Goal: Task Accomplishment & Management: Complete application form

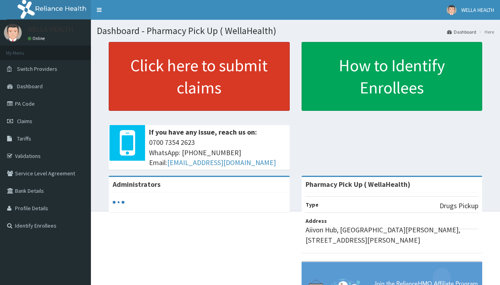
click at [199, 76] on link "Click here to submit claims" at bounding box center [199, 76] width 181 height 69
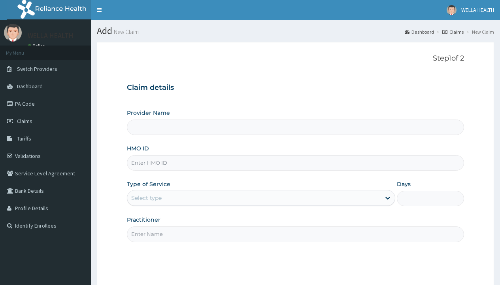
type input "Pharmacy Pick Up ( WellaHealth)"
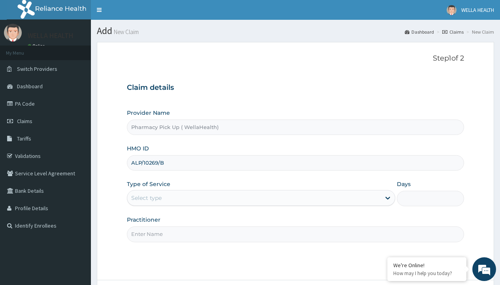
type input "ALP/10269/B"
type input "WellaHealth"
click at [146, 198] on div "Select type" at bounding box center [146, 198] width 30 height 8
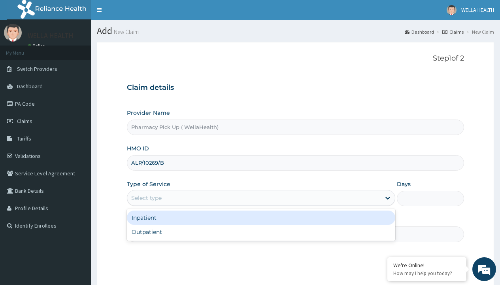
click at [261, 232] on div "Outpatient" at bounding box center [261, 232] width 268 height 14
type input "1"
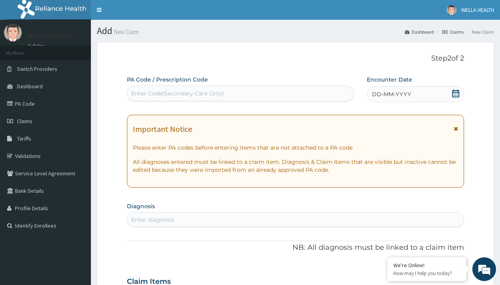
scroll to position [66, 0]
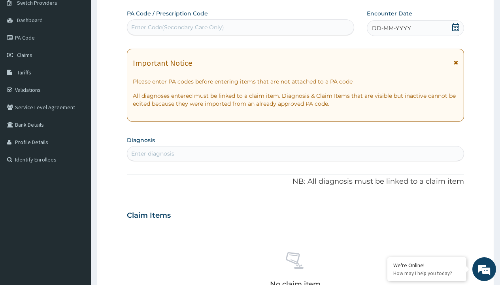
click at [391, 28] on span "DD-MM-YYYY" at bounding box center [391, 28] width 39 height 8
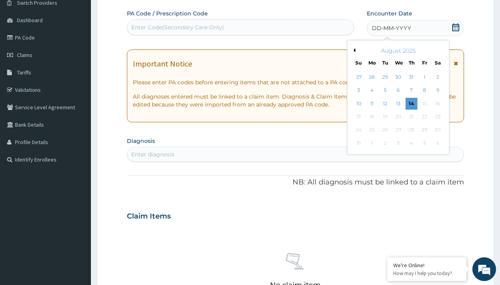
click at [353, 50] on button "Previous Month" at bounding box center [353, 50] width 4 height 4
click at [385, 117] on div "22" at bounding box center [385, 117] width 12 height 12
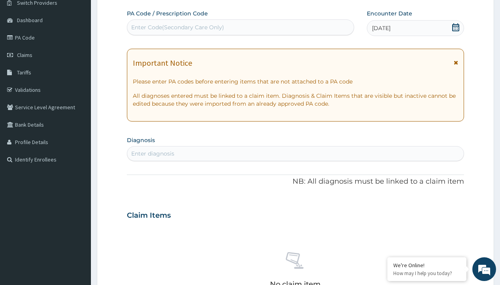
click at [153, 153] on div "Enter diagnosis" at bounding box center [152, 153] width 43 height 8
type input "prescription collected"
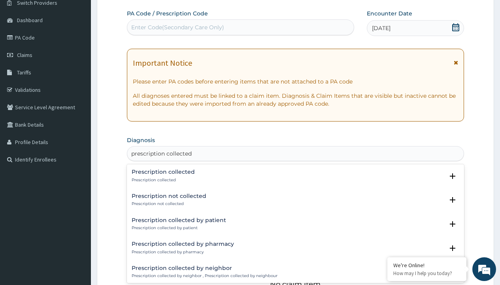
click at [162, 179] on p "Prescription collected" at bounding box center [163, 180] width 63 height 6
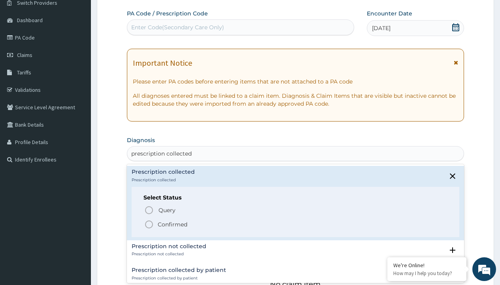
click at [172, 224] on p "Confirmed" at bounding box center [173, 224] width 30 height 8
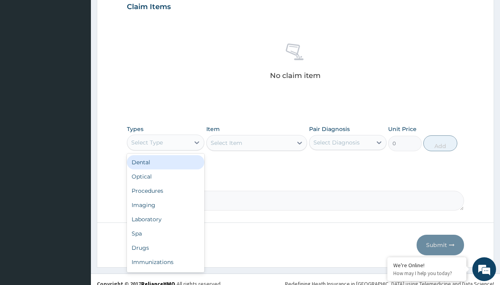
type input "procedures"
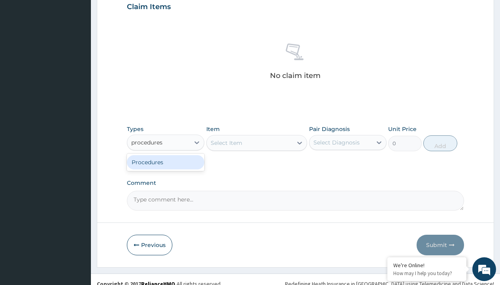
click at [166, 162] on div "Procedures" at bounding box center [165, 162] width 77 height 14
click at [226, 142] on div "Select Item" at bounding box center [227, 143] width 32 height 8
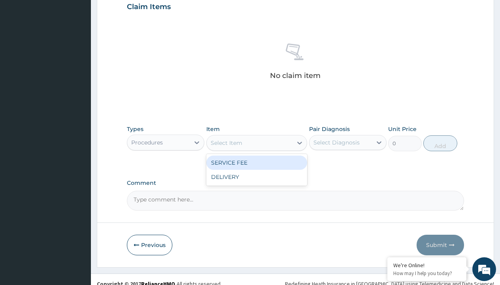
type input "service fee"
click at [257, 162] on div "SERVICE FEE" at bounding box center [256, 162] width 101 height 14
type input "100"
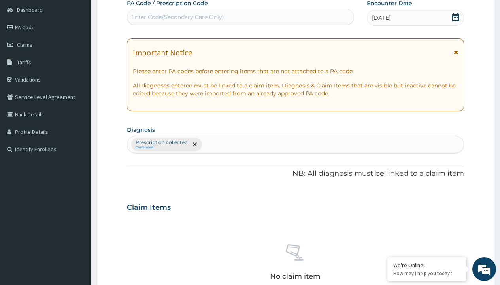
type input "prescription collected"
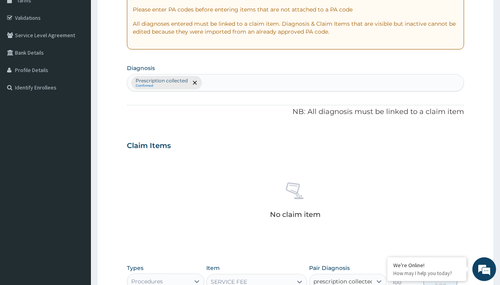
checkbox input "true"
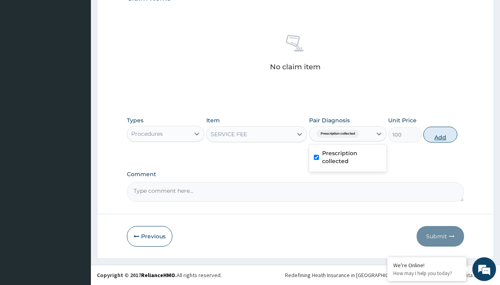
click at [440, 134] on button "Add" at bounding box center [440, 135] width 34 height 16
type input "0"
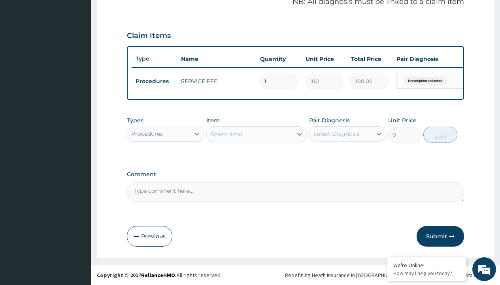
scroll to position [254, 0]
click at [147, 133] on div "Procedures" at bounding box center [147, 134] width 32 height 8
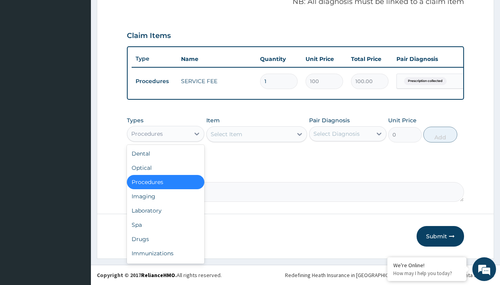
type input "drugs"
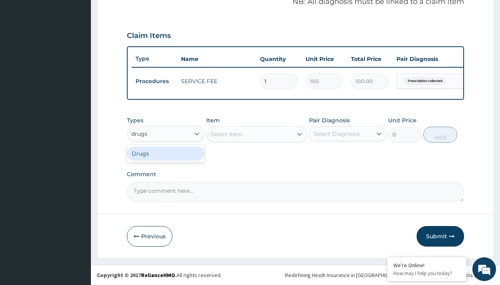
scroll to position [0, 0]
click at [166, 153] on div "Drugs" at bounding box center [165, 153] width 77 height 14
click at [226, 134] on div "Select Item" at bounding box center [256, 134] width 101 height 16
type input "cefuroxime syrup (zinnat) 100mls/bott"
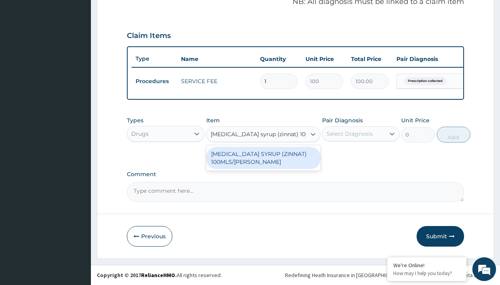
click at [263, 157] on div "[MEDICAL_DATA] SYRUP (ZINNAT) 100MLS/[PERSON_NAME]" at bounding box center [263, 158] width 114 height 22
type input "17500"
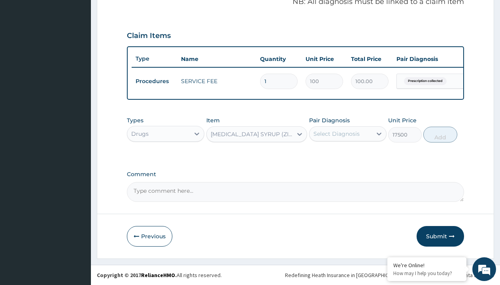
scroll to position [76, 0]
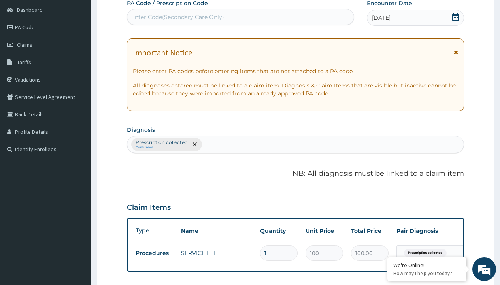
click at [161, 142] on p "Prescription collected" at bounding box center [162, 142] width 52 height 6
type input "prescription collected"
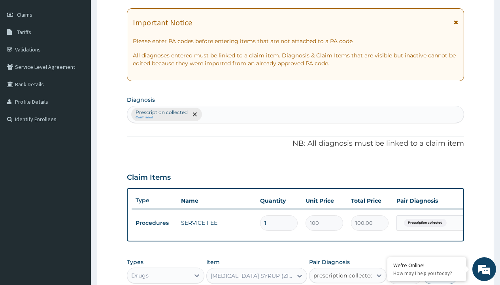
checkbox input "true"
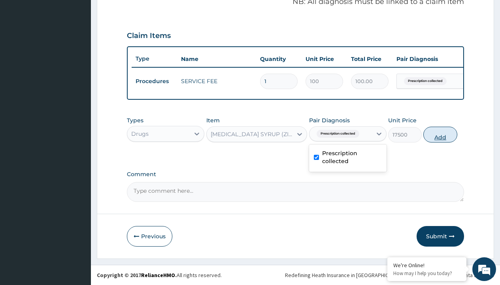
click at [440, 134] on button "Add" at bounding box center [440, 135] width 34 height 16
type input "0"
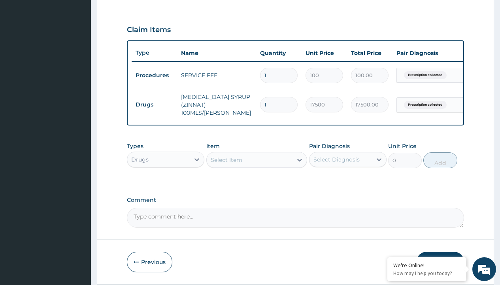
click at [154, 102] on td "Drugs" at bounding box center [154, 104] width 45 height 15
type input "procedures"
click at [166, 180] on div "Procedures" at bounding box center [165, 179] width 77 height 14
click at [226, 161] on div "Select Item" at bounding box center [227, 160] width 32 height 8
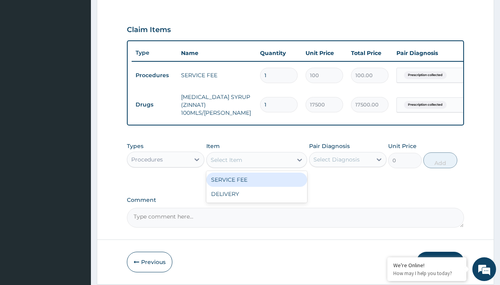
type input "delivery"
click at [257, 181] on div "DELIVERY" at bounding box center [256, 179] width 101 height 14
type input "2000"
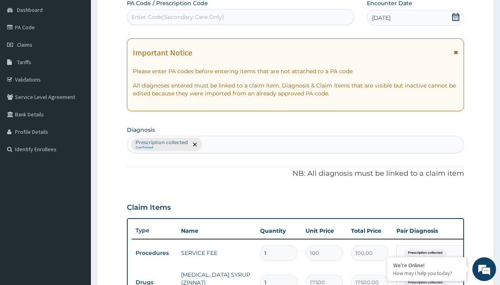
type input "prescription collected"
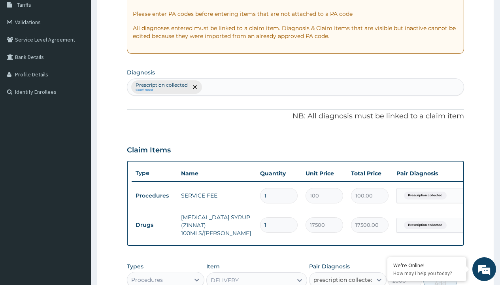
checkbox input "true"
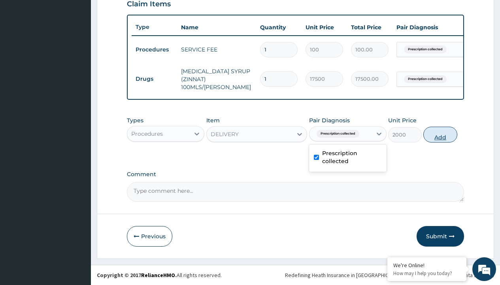
click at [440, 134] on button "Add" at bounding box center [440, 135] width 34 height 16
type input "0"
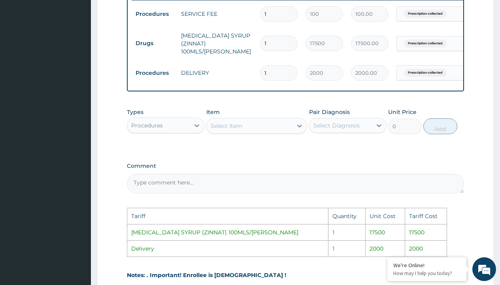
scroll to position [426, 0]
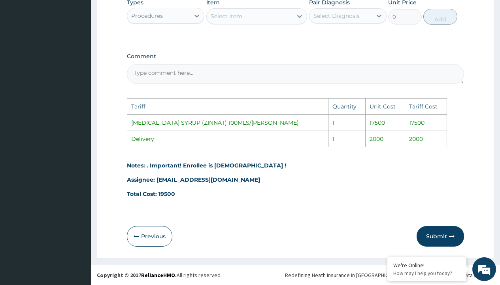
drag, startPoint x: 440, startPoint y: 235, endPoint x: 416, endPoint y: 246, distance: 26.2
click at [440, 235] on button "Submit" at bounding box center [440, 236] width 47 height 21
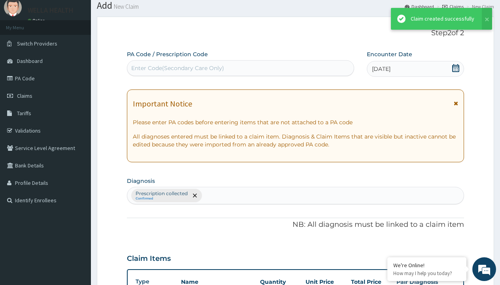
scroll to position [308, 0]
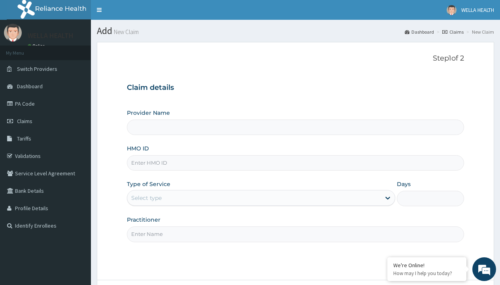
type input "CHL/10515/C"
type input "Pharmacy Pick Up ( WellaHealth)"
type input "CHL/10515/C"
type input "WellaHealth"
click at [146, 198] on div "Select type" at bounding box center [146, 198] width 30 height 8
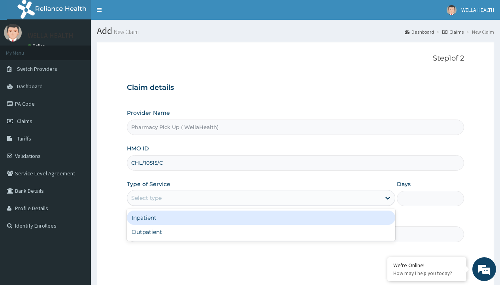
click at [261, 232] on div "Outpatient" at bounding box center [261, 232] width 268 height 14
type input "1"
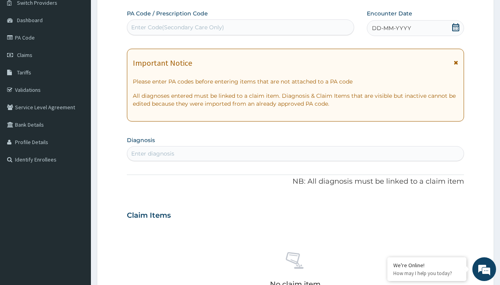
click at [391, 28] on span "DD-MM-YYYY" at bounding box center [391, 28] width 39 height 8
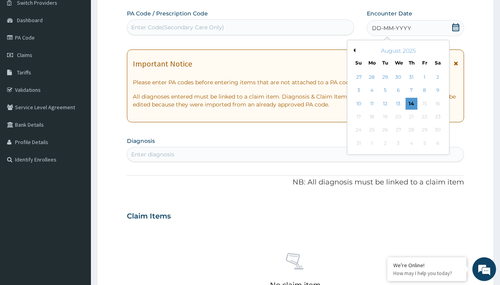
click at [353, 50] on button "Previous Month" at bounding box center [353, 50] width 4 height 4
click at [385, 117] on div "22" at bounding box center [385, 117] width 12 height 12
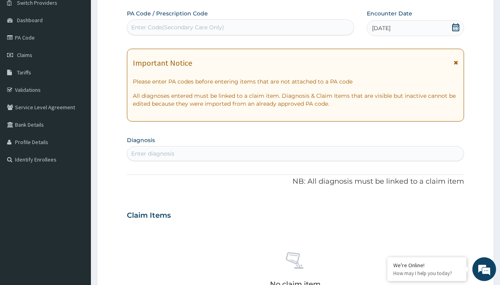
click at [153, 153] on div "Enter diagnosis" at bounding box center [152, 153] width 43 height 8
type input "prescription collected"
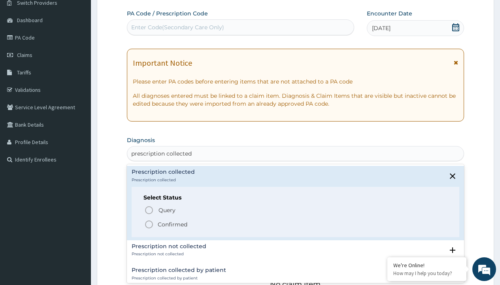
click at [172, 224] on p "Confirmed" at bounding box center [173, 224] width 30 height 8
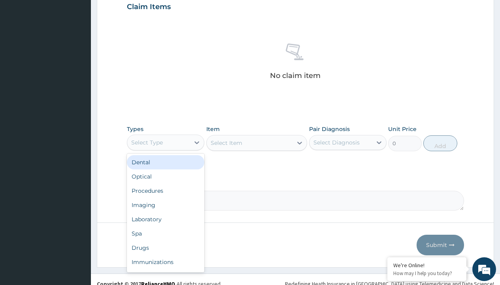
type input "procedures"
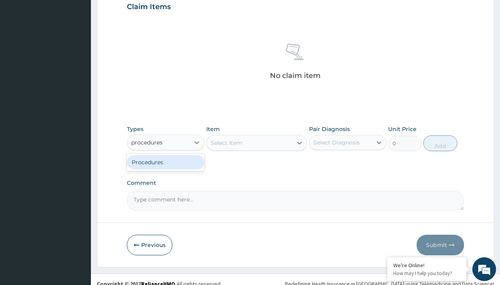
scroll to position [0, 0]
click at [166, 162] on div "Procedures" at bounding box center [165, 162] width 77 height 14
click at [226, 142] on div "Select Item" at bounding box center [256, 143] width 101 height 16
type input "service fee"
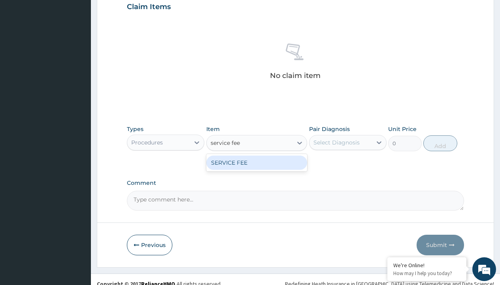
click at [257, 162] on div "SERVICE FEE" at bounding box center [256, 162] width 101 height 14
type input "100"
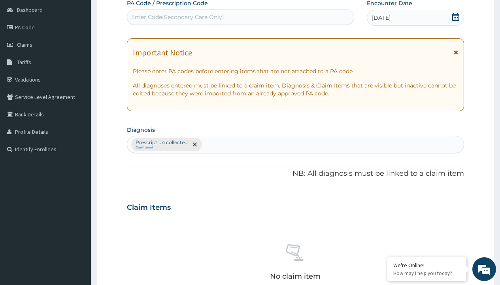
type input "prescription collected"
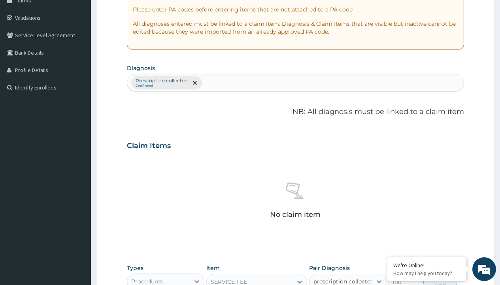
checkbox input "true"
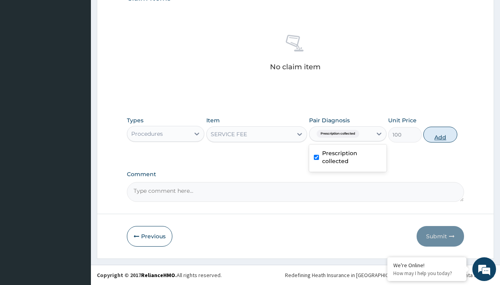
click at [440, 134] on button "Add" at bounding box center [440, 135] width 34 height 16
type input "0"
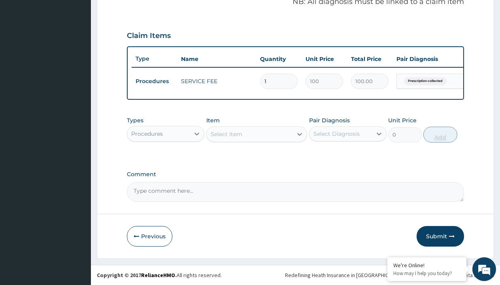
scroll to position [254, 0]
click at [147, 133] on div "Procedures" at bounding box center [147, 134] width 32 height 8
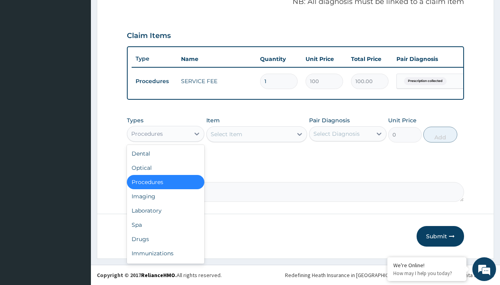
type input "drugs"
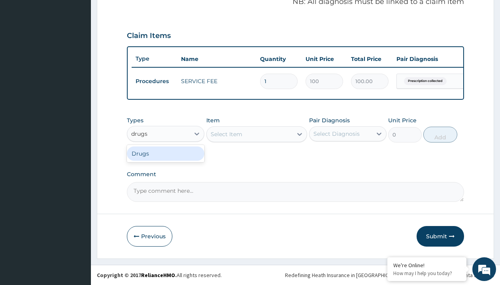
scroll to position [0, 0]
click at [166, 153] on div "Drugs" at bounding box center [165, 153] width 77 height 14
click at [226, 134] on div "Select Item" at bounding box center [256, 134] width 101 height 16
type input "seretide evohaler"
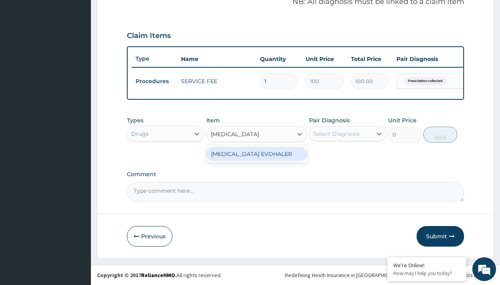
click at [257, 153] on div "SERETIDE EVOHALER" at bounding box center [256, 154] width 101 height 14
type input "29800"
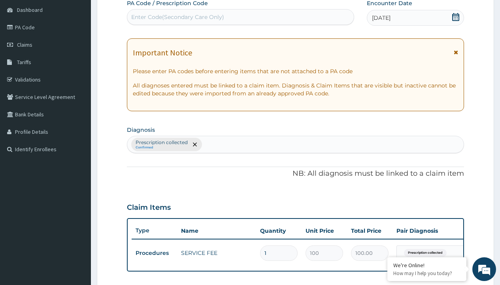
type input "prescription collected"
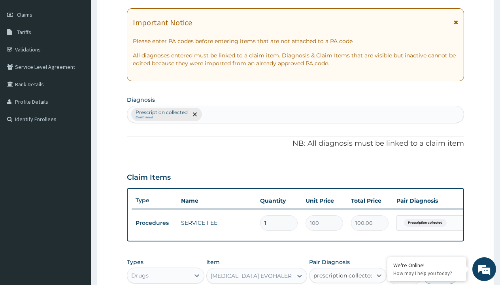
checkbox input "true"
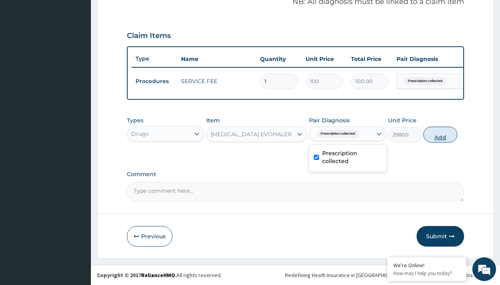
click at [440, 134] on button "Add" at bounding box center [440, 135] width 34 height 16
type input "0"
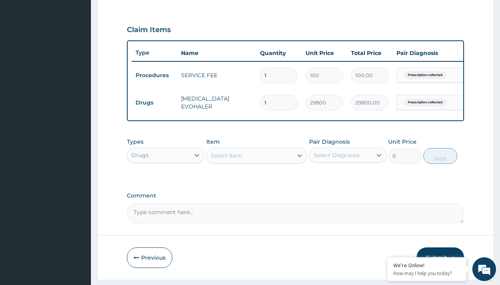
click at [154, 102] on td "Drugs" at bounding box center [154, 102] width 45 height 15
type input "procedures"
click at [166, 180] on div "Procedures" at bounding box center [165, 175] width 77 height 14
click at [226, 159] on div "Select Item" at bounding box center [227, 155] width 32 height 8
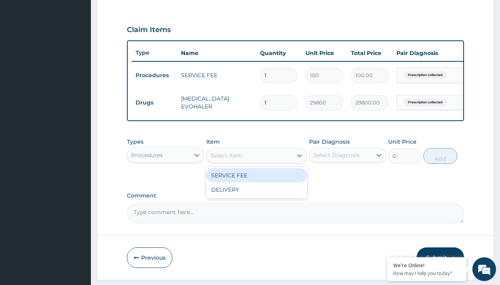
type input "delivery"
click at [257, 181] on div "DELIVERY" at bounding box center [256, 175] width 101 height 14
type input "2000"
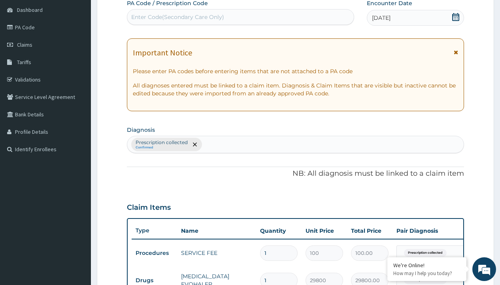
type input "prescription collected"
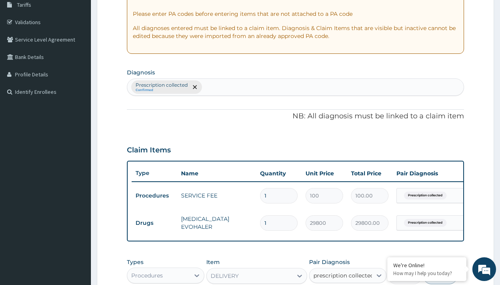
checkbox input "true"
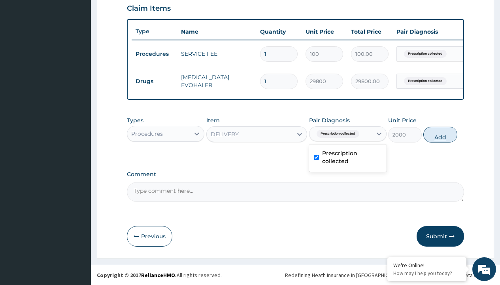
click at [440, 134] on button "Add" at bounding box center [440, 135] width 34 height 16
type input "0"
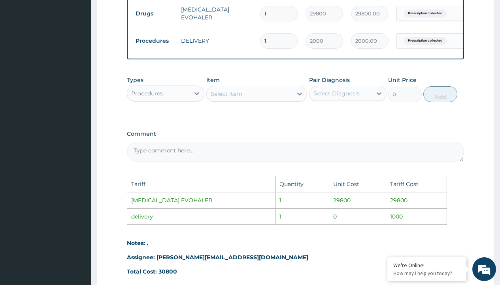
scroll to position [426, 0]
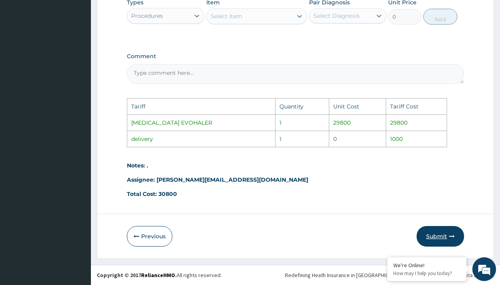
click at [446, 235] on button "Submit" at bounding box center [440, 236] width 47 height 21
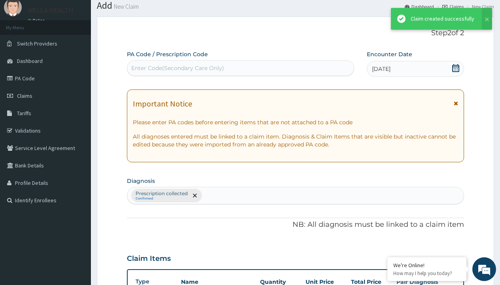
scroll to position [308, 0]
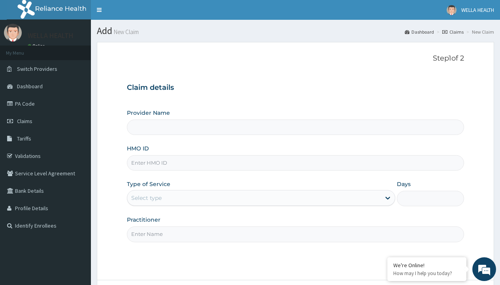
type input "Pharmacy Pick Up ( WellaHealth)"
type input "EGM/10012/B"
type input "WellaHealth"
click at [146, 198] on div "Select type" at bounding box center [146, 198] width 30 height 8
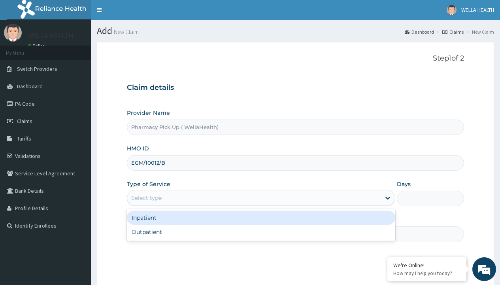
click at [261, 232] on div "Outpatient" at bounding box center [261, 232] width 268 height 14
type input "1"
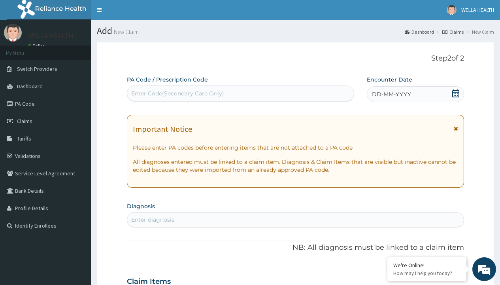
scroll to position [66, 0]
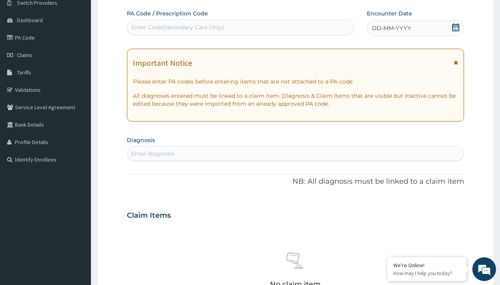
click at [391, 28] on span "DD-MM-YYYY" at bounding box center [391, 28] width 39 height 8
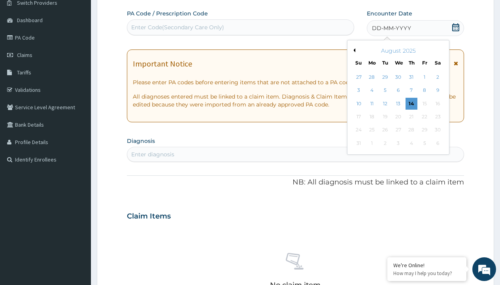
click at [353, 50] on button "Previous Month" at bounding box center [353, 50] width 4 height 4
click at [385, 117] on div "22" at bounding box center [385, 117] width 12 height 12
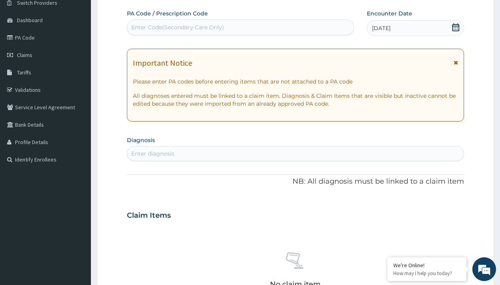
scroll to position [0, 0]
click at [153, 153] on div "Enter diagnosis" at bounding box center [152, 153] width 43 height 8
type input "prescription collected"
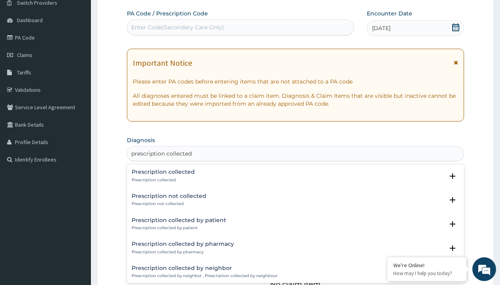
click at [162, 179] on p "Prescription collected" at bounding box center [163, 180] width 63 height 6
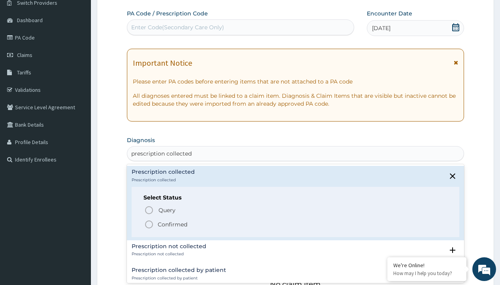
click at [172, 224] on p "Confirmed" at bounding box center [173, 224] width 30 height 8
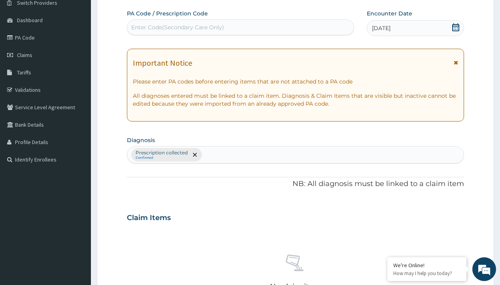
scroll to position [277, 0]
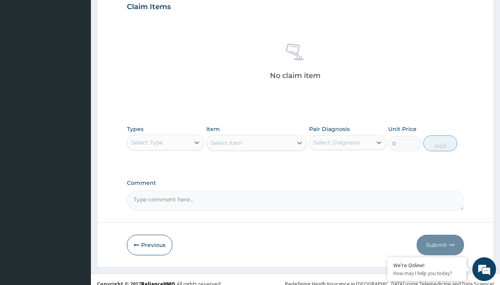
click at [147, 142] on div "Select Type" at bounding box center [147, 142] width 32 height 8
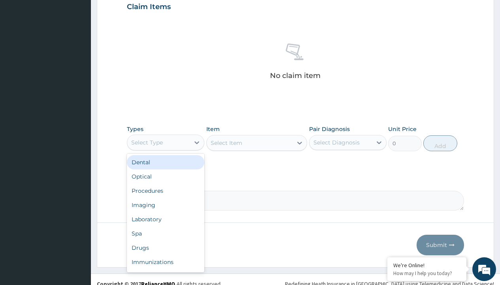
type input "procedures"
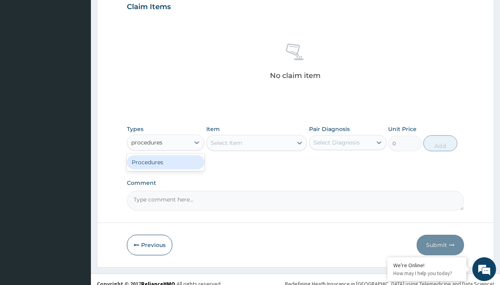
scroll to position [0, 0]
click at [166, 162] on div "Procedures" at bounding box center [165, 162] width 77 height 14
click at [226, 142] on div "Select Item" at bounding box center [256, 143] width 101 height 16
type input "service fee"
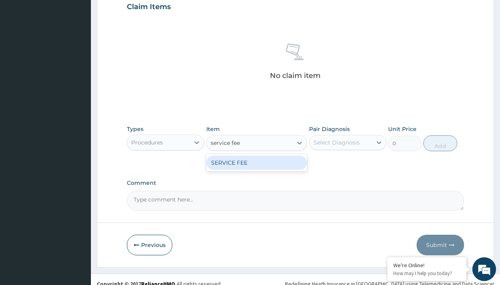
click at [257, 162] on div "SERVICE FEE" at bounding box center [256, 162] width 101 height 14
type input "100"
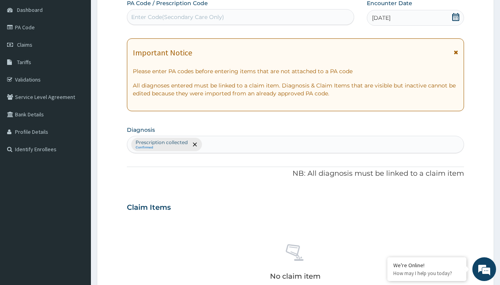
type input "prescription collected"
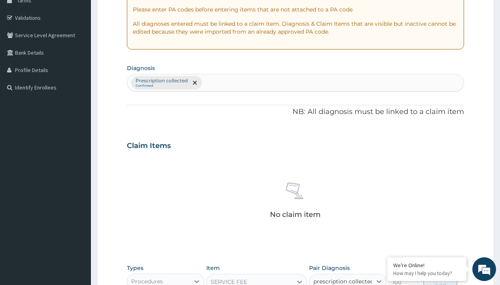
checkbox input "true"
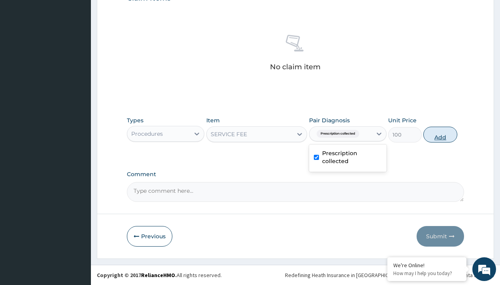
click at [440, 134] on button "Add" at bounding box center [440, 135] width 34 height 16
type input "0"
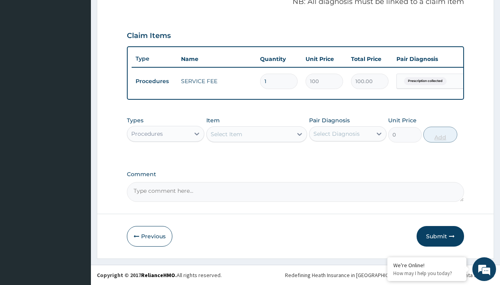
scroll to position [254, 0]
click at [147, 133] on div "Procedures" at bounding box center [147, 134] width 32 height 8
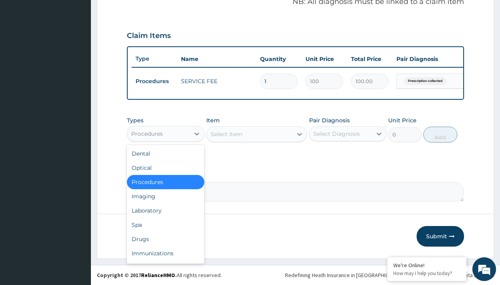
type input "drugs"
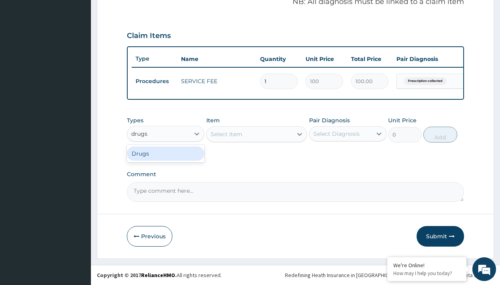
scroll to position [0, 0]
click at [166, 153] on div "Drugs" at bounding box center [165, 153] width 77 height 14
click at [226, 134] on div "Select Item" at bounding box center [227, 134] width 32 height 8
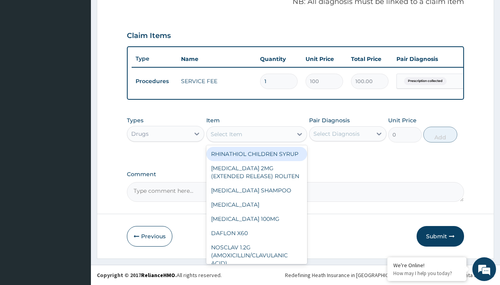
type input "rocephin (ceftriaxone) 1gm iv /pack"
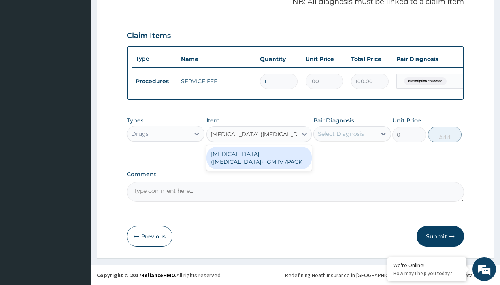
click at [259, 157] on div "[MEDICAL_DATA] ([MEDICAL_DATA]) 1GM IV /PACK" at bounding box center [259, 158] width 106 height 22
type input "14535"
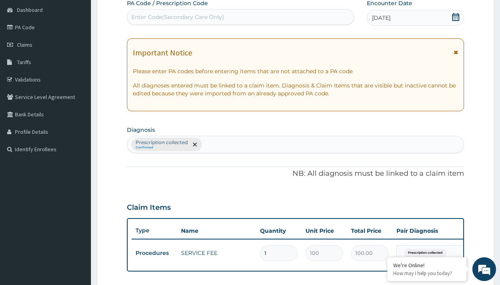
type input "prescription collected"
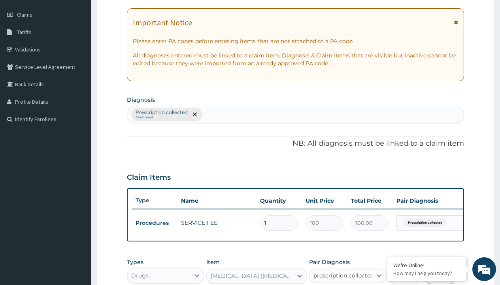
checkbox input "true"
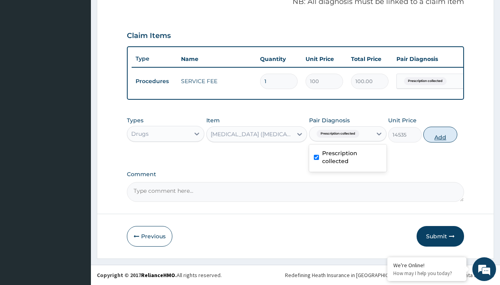
click at [440, 134] on button "Add" at bounding box center [440, 135] width 34 height 16
type input "0"
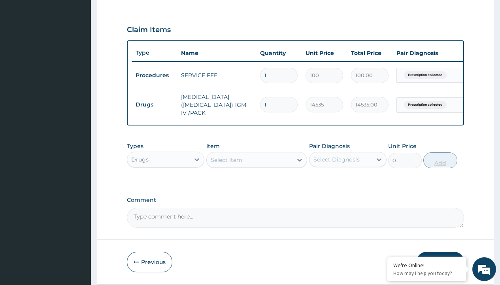
type input "2"
type input "29070.00"
type input "2"
click at [154, 104] on td "Drugs" at bounding box center [154, 104] width 45 height 15
type input "drugs"
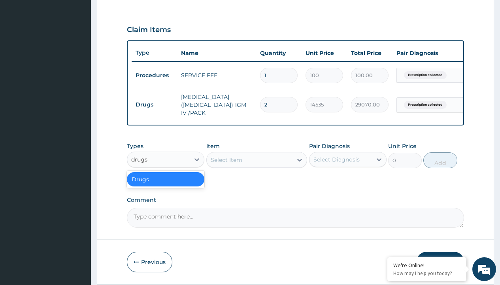
scroll to position [0, 0]
click at [166, 185] on div "Drugs" at bounding box center [165, 179] width 77 height 14
click at [226, 164] on div "Select Item" at bounding box center [227, 160] width 32 height 8
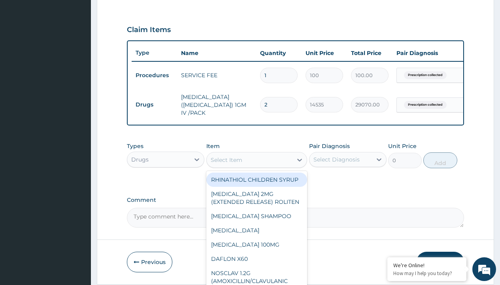
type input "artesunate 30mg"
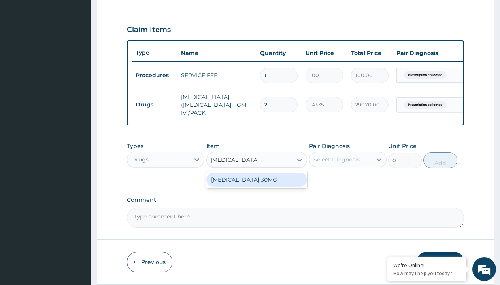
click at [257, 185] on div "[MEDICAL_DATA] 30MG" at bounding box center [256, 179] width 101 height 14
type input "3553"
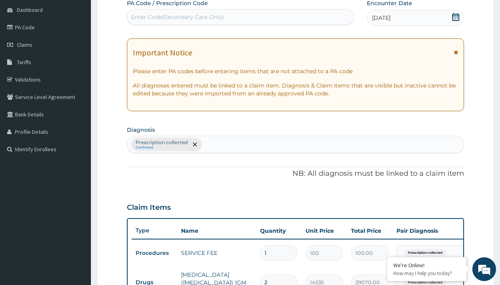
type input "prescription collected"
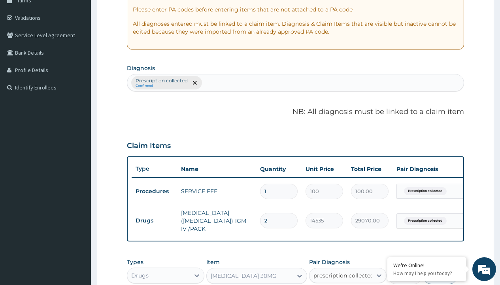
checkbox input "true"
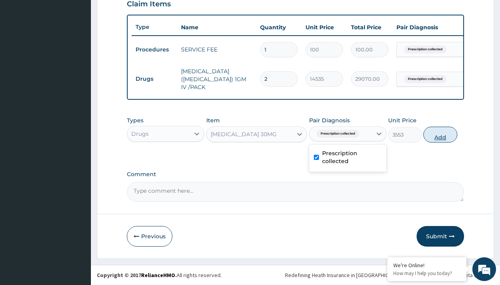
click at [440, 134] on button "Add" at bounding box center [440, 135] width 34 height 16
type input "0"
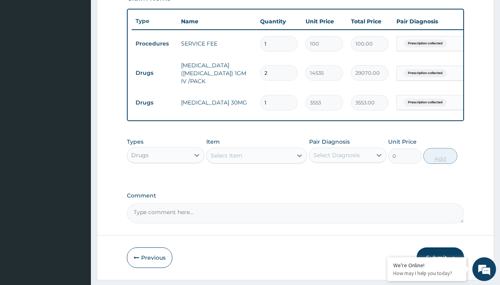
type input "3"
type input "10659.00"
type input "3"
click at [154, 73] on td "Drugs" at bounding box center [154, 73] width 45 height 15
type input "procedures"
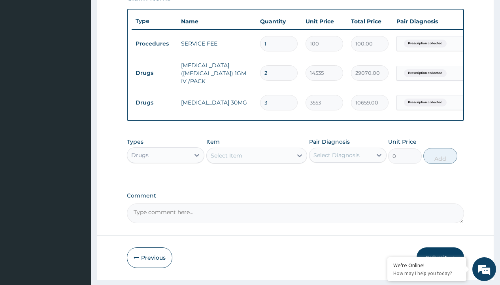
scroll to position [0, 0]
click at [166, 180] on div "Procedures" at bounding box center [165, 175] width 77 height 14
click at [226, 159] on div "Select Item" at bounding box center [227, 155] width 32 height 8
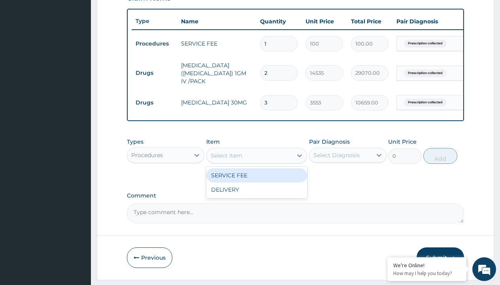
type input "delivery"
click at [257, 181] on div "DELIVERY" at bounding box center [256, 175] width 101 height 14
type input "2000"
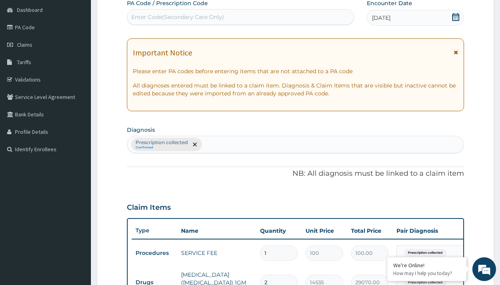
type input "prescription collected"
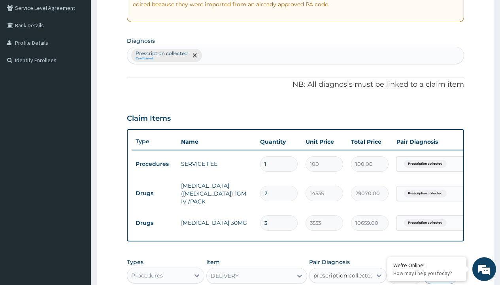
checkbox input "true"
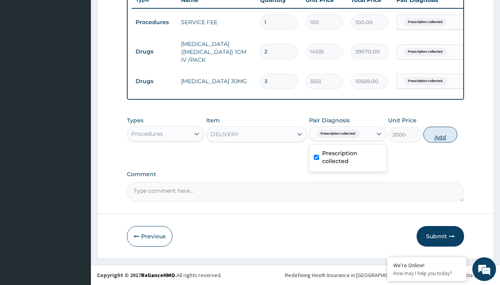
click at [440, 134] on button "Add" at bounding box center [440, 135] width 34 height 16
type input "0"
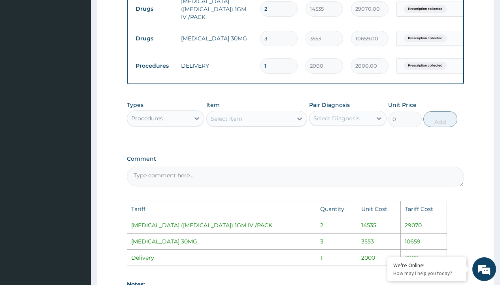
scroll to position [474, 0]
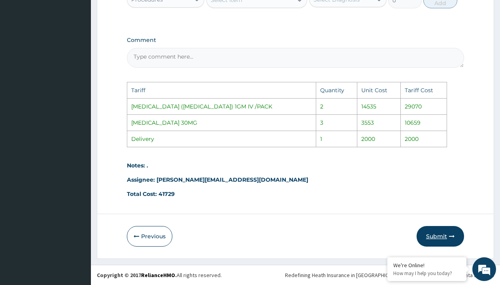
click at [431, 237] on button "Submit" at bounding box center [440, 236] width 47 height 21
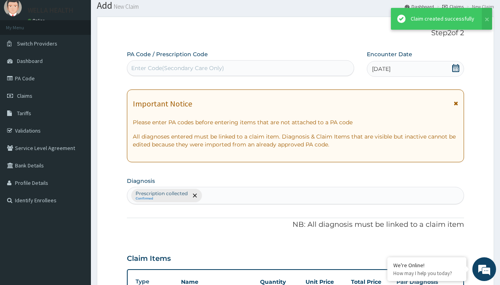
scroll to position [340, 0]
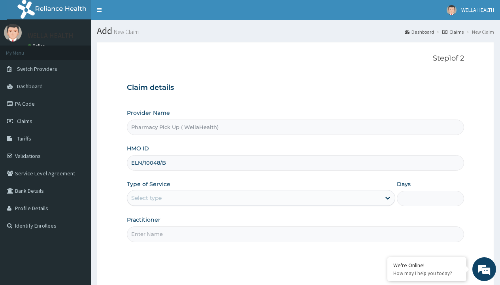
type input "ELN/10048/B"
type input "WellaHealth"
click at [146, 198] on div "Select type" at bounding box center [146, 198] width 30 height 8
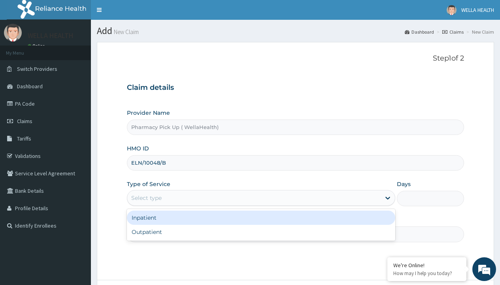
click at [261, 232] on div "Outpatient" at bounding box center [261, 232] width 268 height 14
type input "1"
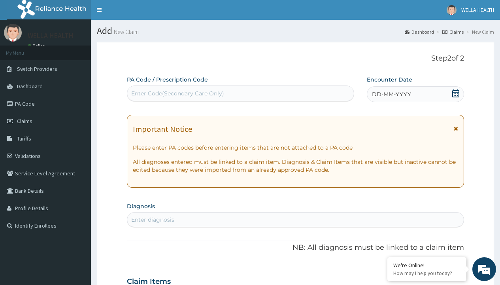
scroll to position [66, 0]
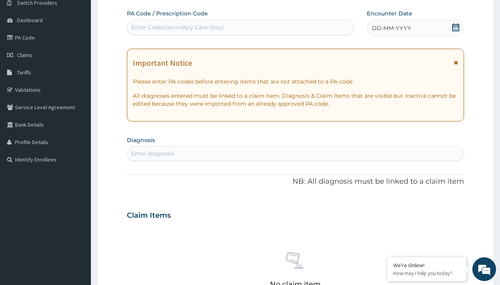
click at [391, 28] on span "DD-MM-YYYY" at bounding box center [391, 28] width 39 height 8
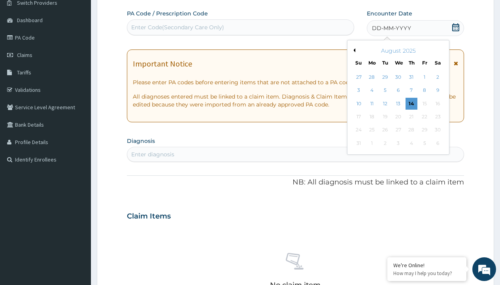
click at [353, 50] on button "Previous Month" at bounding box center [353, 50] width 4 height 4
click at [385, 117] on div "22" at bounding box center [385, 117] width 12 height 12
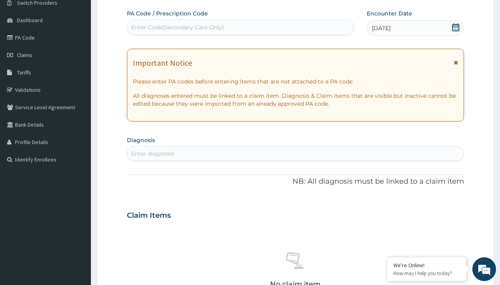
click at [153, 153] on div "Enter diagnosis" at bounding box center [152, 153] width 43 height 8
type input "prescription collected"
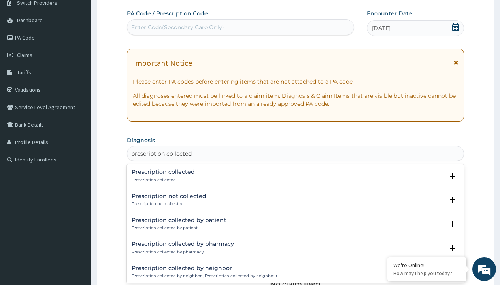
click at [162, 179] on p "Prescription collected" at bounding box center [163, 180] width 63 height 6
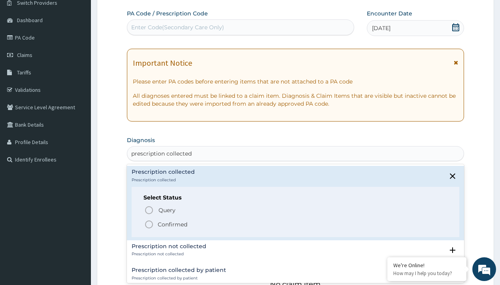
click at [172, 224] on p "Confirmed" at bounding box center [173, 224] width 30 height 8
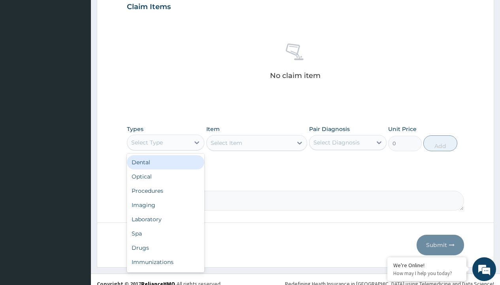
type input "procedures"
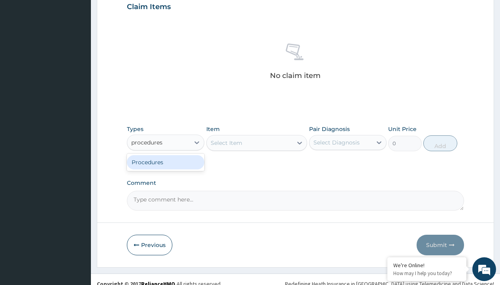
click at [166, 162] on div "Procedures" at bounding box center [165, 162] width 77 height 14
click at [226, 142] on div "Select Item" at bounding box center [256, 143] width 101 height 16
type input "service fee"
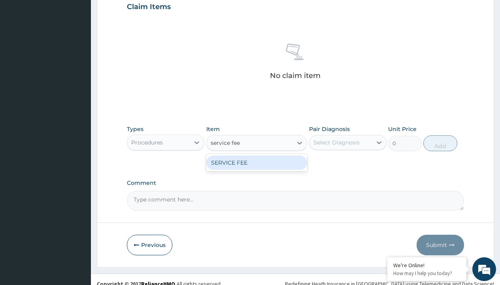
click at [257, 162] on div "SERVICE FEE" at bounding box center [256, 162] width 101 height 14
type input "100"
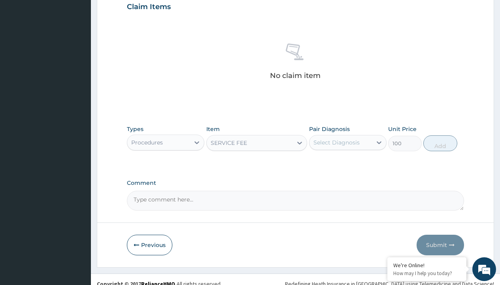
scroll to position [76, 0]
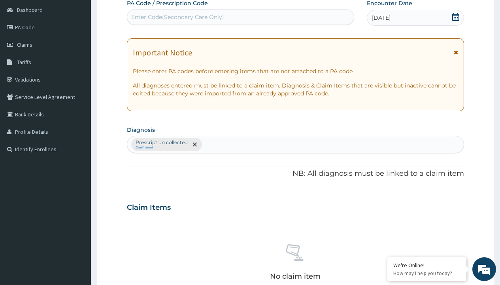
click at [161, 142] on p "Prescription collected" at bounding box center [162, 142] width 52 height 6
type input "prescription collected"
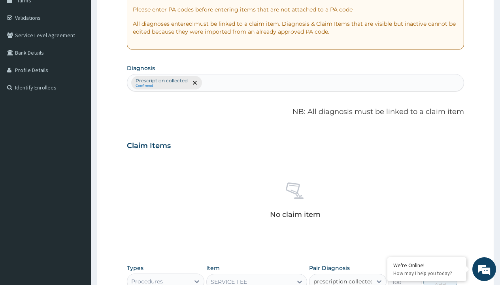
checkbox input "true"
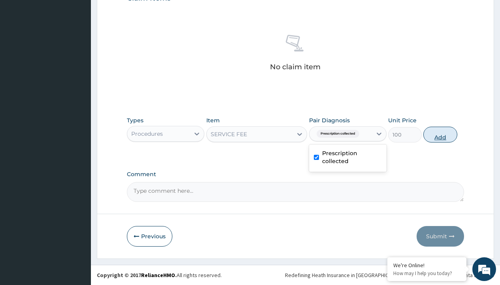
click at [440, 134] on button "Add" at bounding box center [440, 135] width 34 height 16
type input "0"
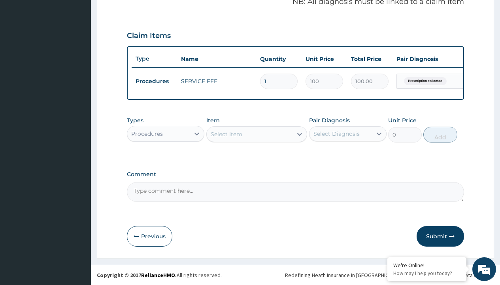
click at [147, 133] on div "Procedures" at bounding box center [147, 134] width 32 height 8
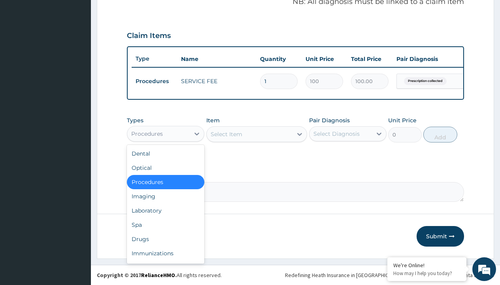
type input "drugs"
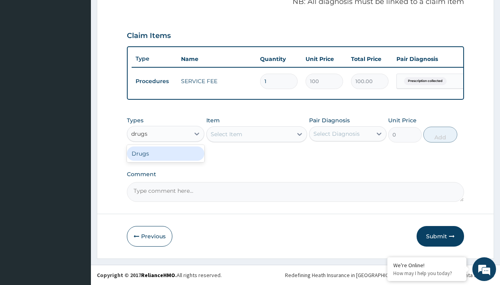
click at [166, 153] on div "Drugs" at bounding box center [165, 153] width 77 height 14
click at [226, 134] on div "Select Item" at bounding box center [256, 134] width 101 height 16
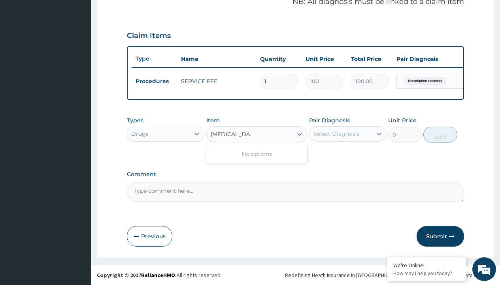
type input "nitroglycerine"
click at [140, 133] on div "Drugs" at bounding box center [139, 134] width 17 height 8
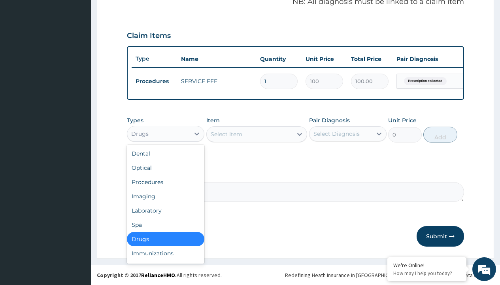
type input "drugs"
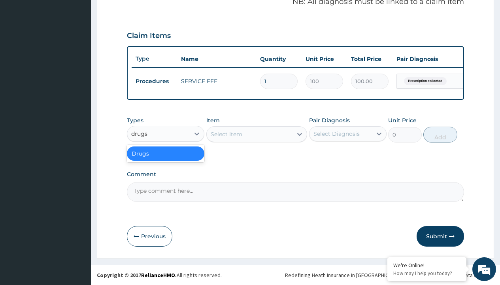
click at [166, 153] on div "Drugs" at bounding box center [165, 153] width 77 height 14
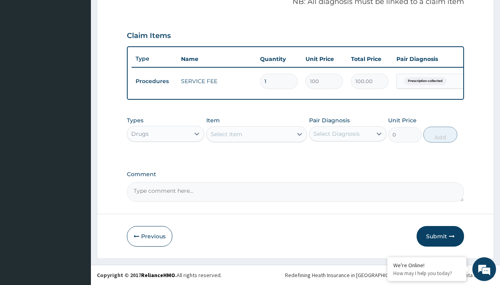
click at [226, 134] on div "Select Item" at bounding box center [227, 134] width 32 height 8
type input "nitroglycerine"
click at [140, 133] on div "Drugs" at bounding box center [139, 134] width 17 height 8
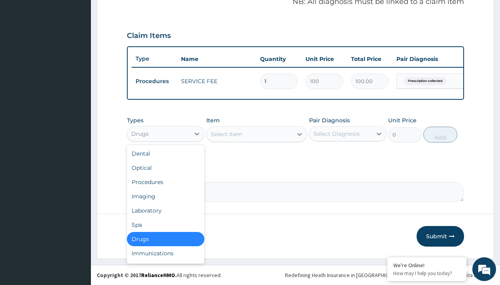
type input "drugs"
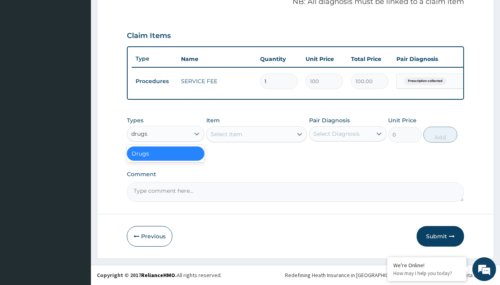
click at [166, 153] on div "Drugs" at bounding box center [165, 153] width 77 height 14
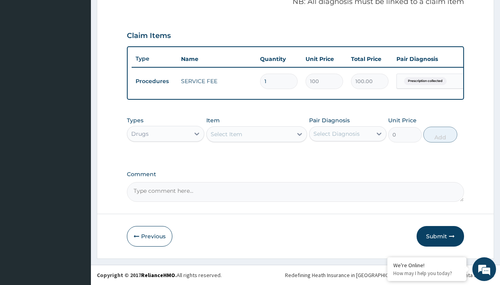
click at [226, 134] on div "Select Item" at bounding box center [227, 134] width 32 height 8
type input "nitroglycerine"
click at [140, 133] on div "Drugs" at bounding box center [139, 134] width 17 height 8
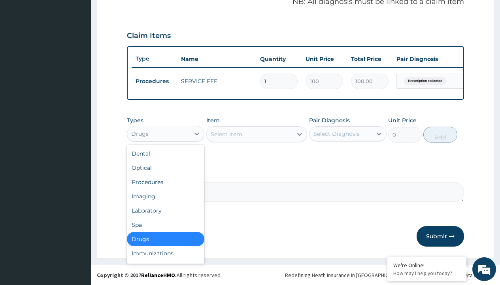
type input "drugs"
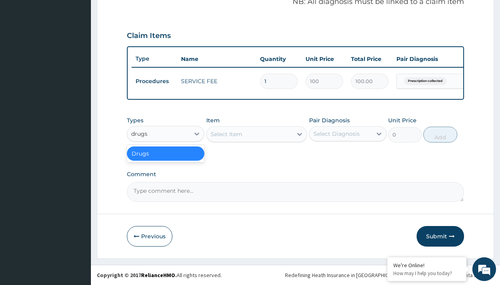
click at [166, 153] on div "Drugs" at bounding box center [165, 153] width 77 height 14
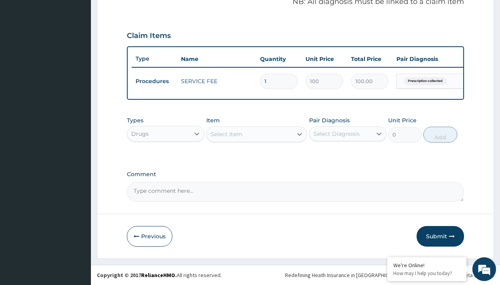
click at [226, 134] on div "Select Item" at bounding box center [227, 134] width 32 height 8
type input "nitroglycerine"
click at [140, 133] on div "Drugs" at bounding box center [139, 134] width 17 height 8
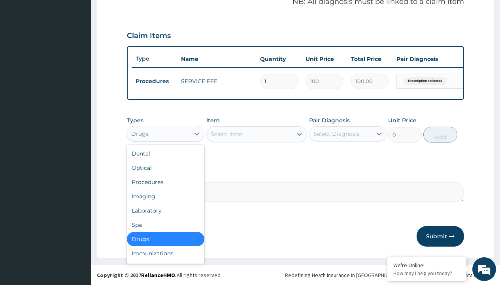
type input "drugs"
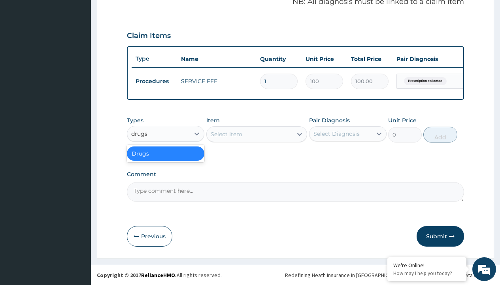
click at [166, 153] on div "Drugs" at bounding box center [165, 153] width 77 height 14
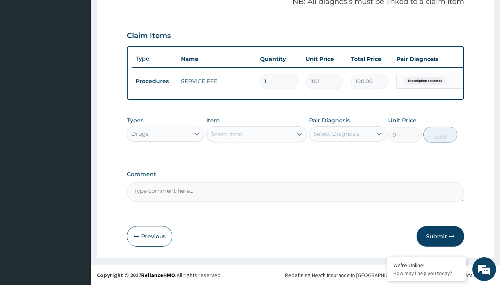
click at [226, 134] on div "Select Item" at bounding box center [227, 134] width 32 height 8
type input "nitroglycerine"
click at [140, 133] on div "Drugs" at bounding box center [139, 134] width 17 height 8
type input "procedures"
click at [128, 126] on div "option Drugs, selected. option Procedures focused, 3 of 10. 1 result available …" at bounding box center [165, 134] width 77 height 16
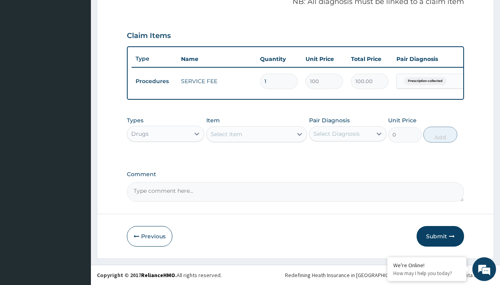
type input "procedures"
click at [166, 153] on div "Procedures" at bounding box center [165, 153] width 77 height 14
click at [226, 134] on div "Select Item" at bounding box center [227, 134] width 32 height 8
type input "delivery"
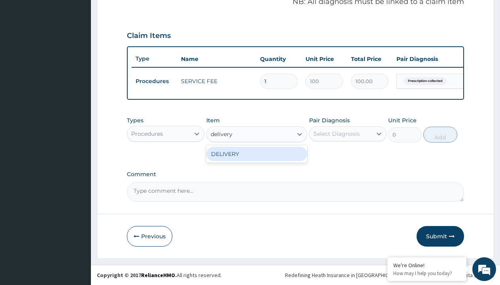
click at [257, 153] on div "DELIVERY" at bounding box center [256, 154] width 101 height 14
type input "2000"
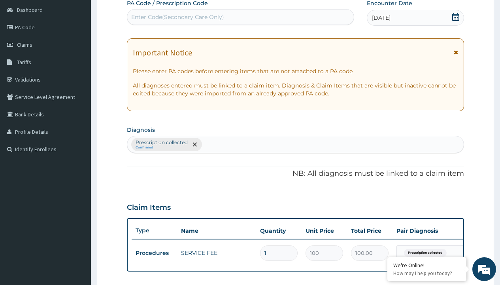
type input "prescription collected"
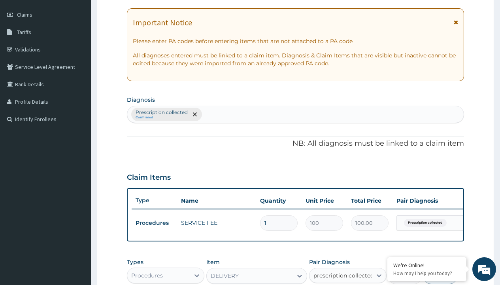
checkbox input "true"
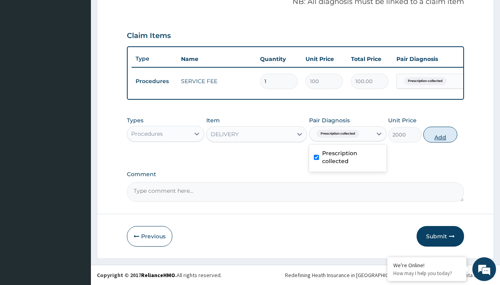
click at [440, 134] on button "Add" at bounding box center [440, 135] width 34 height 16
type input "0"
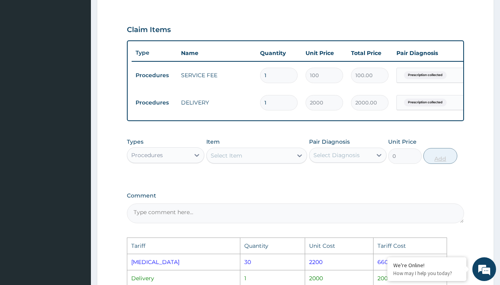
scroll to position [399, 0]
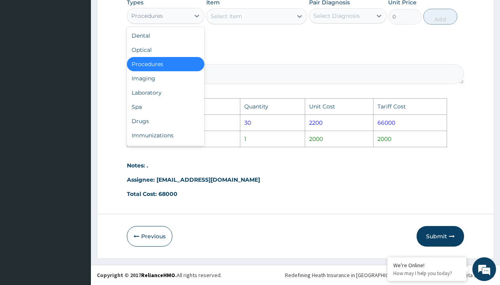
click at [156, 20] on div "Procedures" at bounding box center [158, 15] width 62 height 13
click at [169, 122] on div "Drugs" at bounding box center [165, 121] width 77 height 14
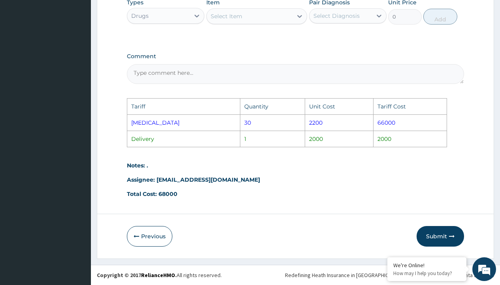
click at [257, 17] on div "Select Item" at bounding box center [250, 16] width 86 height 13
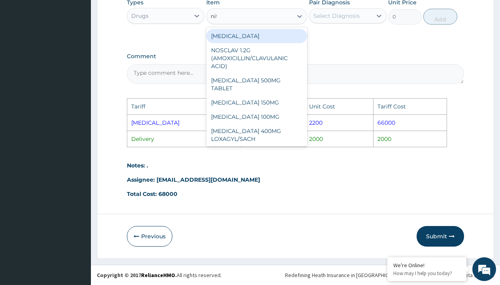
type input "nitro"
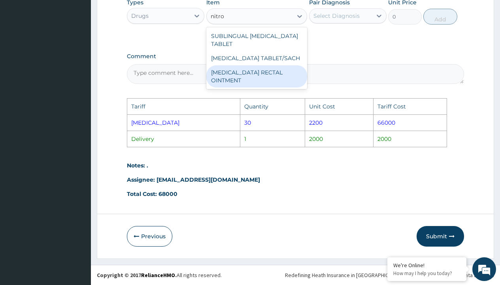
click at [266, 83] on div "NITROGLYCERIN RECTAL OINTMENT" at bounding box center [256, 76] width 101 height 22
type input "95000"
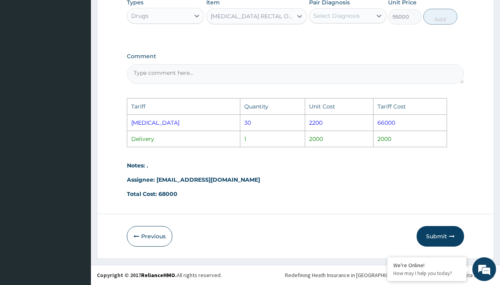
click at [254, 18] on div "NITROGLYCERIN RECTAL OINTMENT" at bounding box center [252, 16] width 83 height 8
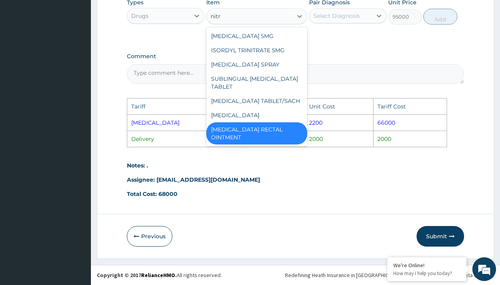
type input "nitro"
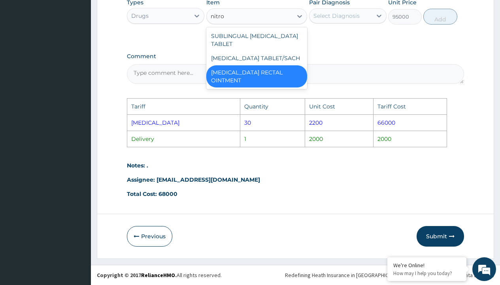
scroll to position [0, 0]
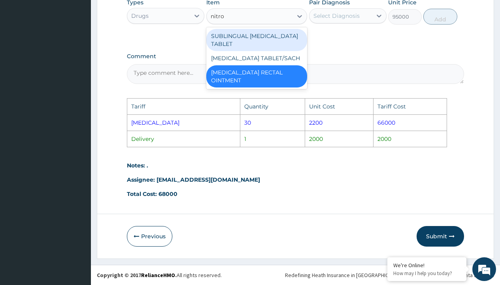
click at [257, 38] on div "SUBLINGUAL NITROGLYCERIN TABLET" at bounding box center [256, 40] width 101 height 22
type input "420"
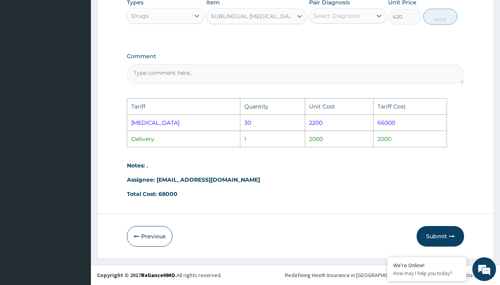
click at [346, 12] on div "Select Diagnosis" at bounding box center [337, 16] width 46 height 8
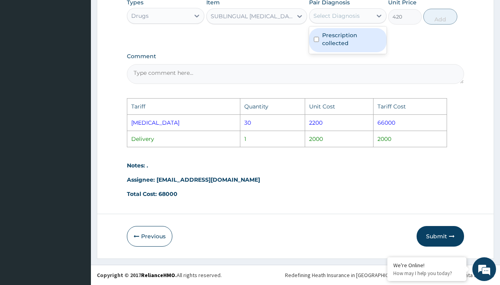
click at [354, 38] on label "Prescription collected" at bounding box center [352, 39] width 60 height 16
checkbox input "true"
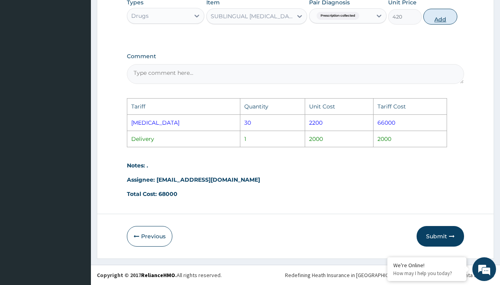
click at [443, 17] on button "Add" at bounding box center [440, 17] width 34 height 16
type input "0"
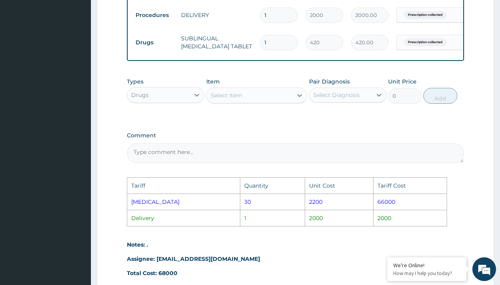
scroll to position [338, 0]
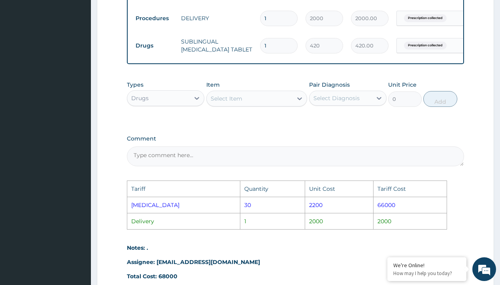
type input "0.00"
type input "2"
type input "840.00"
type input "20"
type input "8400.00"
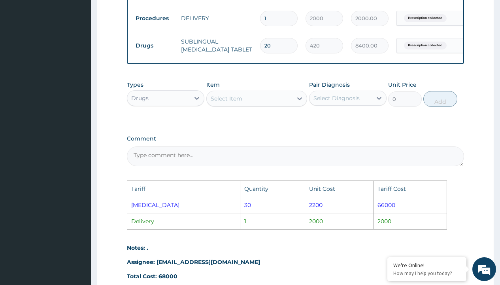
type input "200"
type input "84000.00"
type input "20"
type input "8400.00"
type input "2"
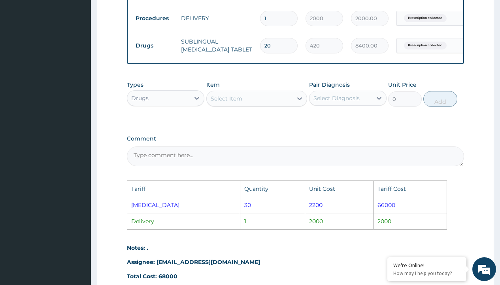
type input "840.00"
type input "0.00"
type input "2"
type input "840.00"
type input "0.00"
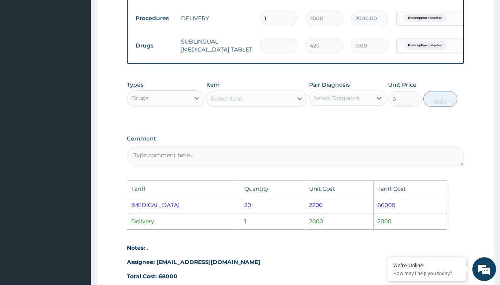
type input "1"
type input "420.00"
type input "15"
type input "6300.00"
type input "150"
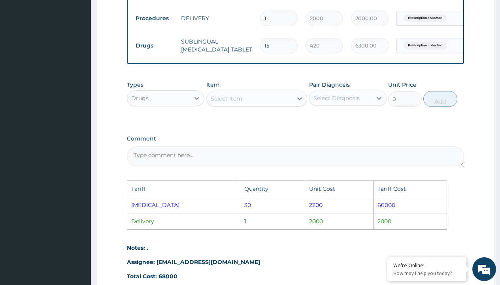
type input "63000.00"
type input "15"
type input "6300.00"
type input "155"
type input "65100.00"
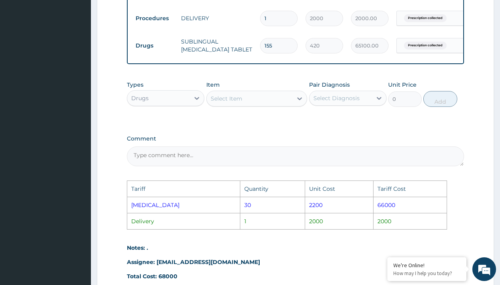
type input "15"
type input "6300.00"
type input "157"
type input "65940.00"
type input "15"
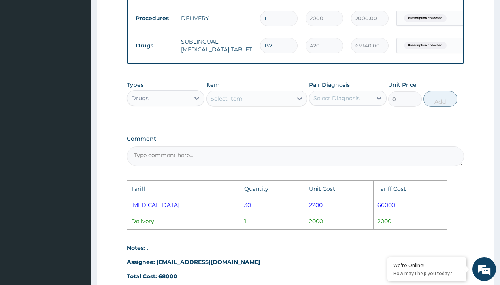
type input "6300.00"
type input "158"
type input "66360.00"
type input "15"
type input "6300.00"
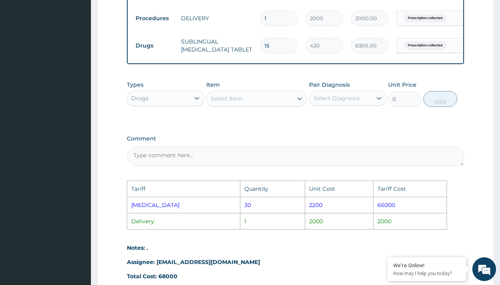
type input "157"
type input "65940.00"
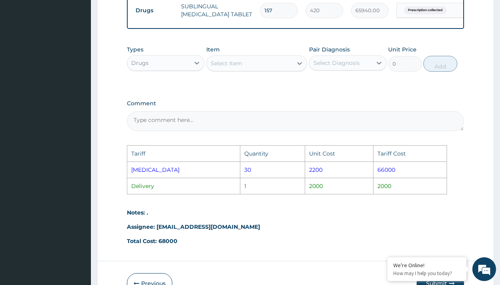
scroll to position [426, 0]
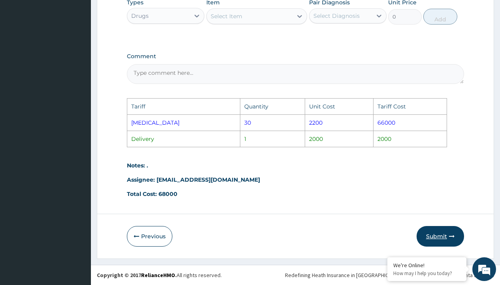
type input "157"
click at [443, 230] on button "Submit" at bounding box center [440, 236] width 47 height 21
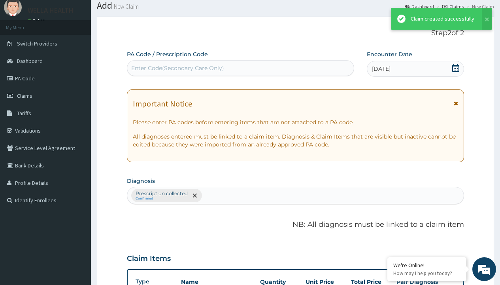
scroll to position [308, 0]
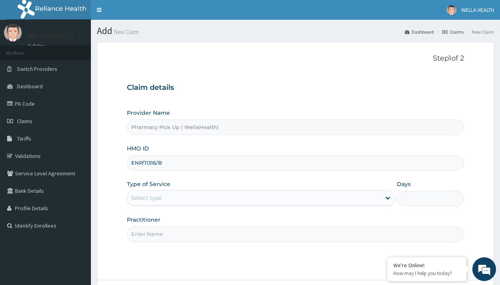
type input "ENP/11316/B"
type input "WellaHealth"
click at [146, 198] on div "Select type" at bounding box center [146, 198] width 30 height 8
type input "GSV/10364/F"
type input "WellaHealth"
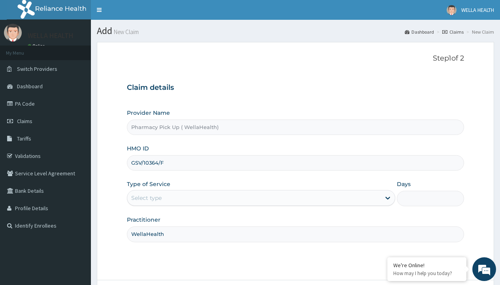
click at [146, 198] on div "Select type" at bounding box center [146, 198] width 30 height 8
type input "GTB/10531/A"
type input "WellaHealth"
click at [146, 198] on div "Select type" at bounding box center [146, 198] width 30 height 8
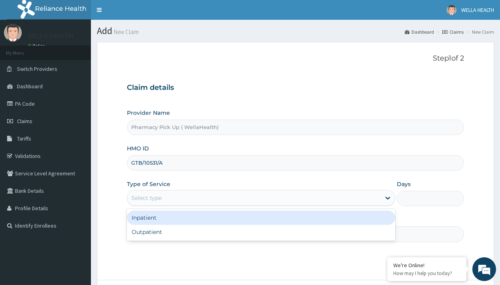
click at [261, 232] on div "Outpatient" at bounding box center [261, 232] width 268 height 14
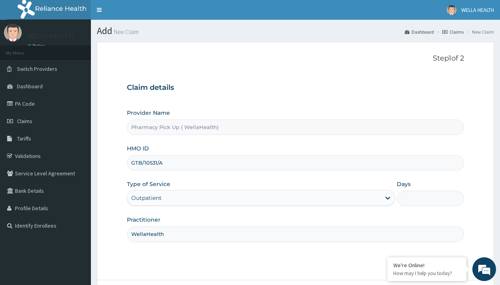
type input "1"
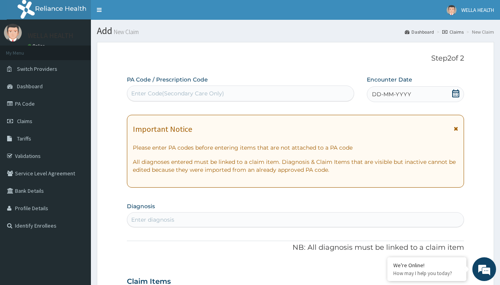
scroll to position [66, 0]
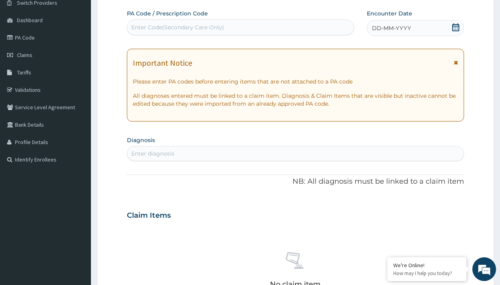
click at [391, 28] on span "DD-MM-YYYY" at bounding box center [391, 28] width 39 height 8
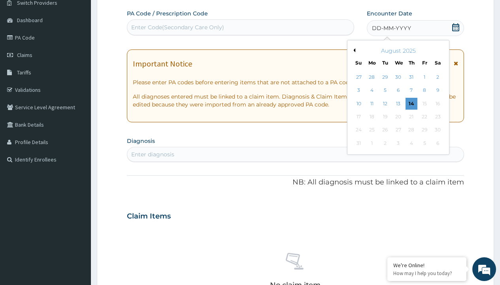
scroll to position [0, 0]
click at [353, 50] on button "Previous Month" at bounding box center [353, 50] width 4 height 4
click at [385, 117] on div "22" at bounding box center [385, 117] width 12 height 12
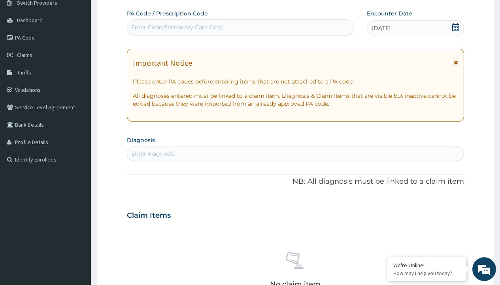
click at [177, 27] on div "Enter Code(Secondary Care Only)" at bounding box center [177, 27] width 93 height 8
type input "PRX/77D17D29"
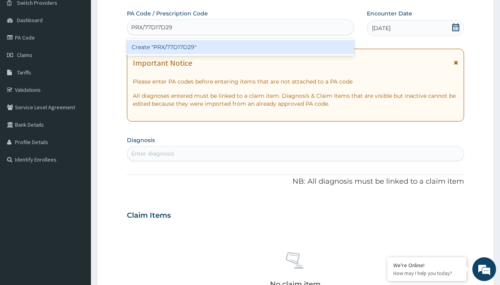
click at [240, 47] on div "Create "PRX/77D17D29"" at bounding box center [240, 47] width 227 height 14
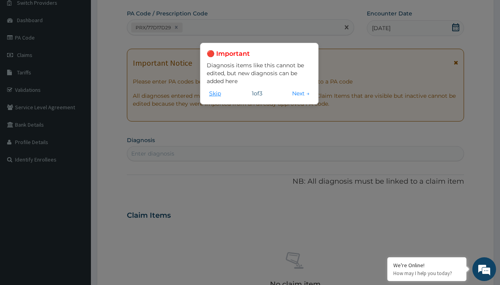
click at [215, 93] on button "Skip" at bounding box center [215, 93] width 17 height 9
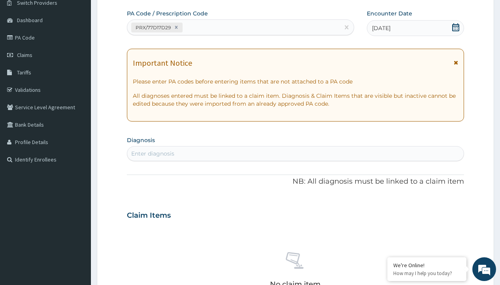
click at [153, 153] on div "Enter diagnosis" at bounding box center [152, 153] width 43 height 8
type input "prescription collected"
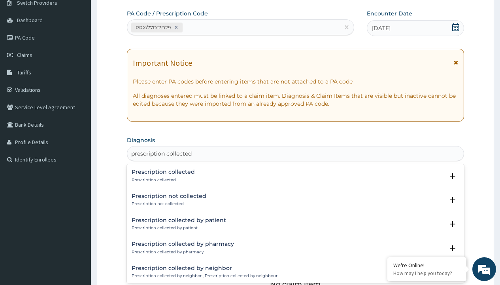
click at [162, 179] on p "Prescription collected" at bounding box center [163, 180] width 63 height 6
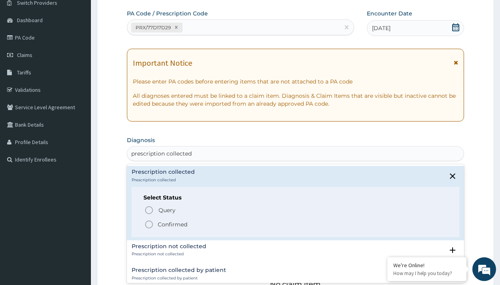
click at [172, 224] on p "Confirmed" at bounding box center [173, 224] width 30 height 8
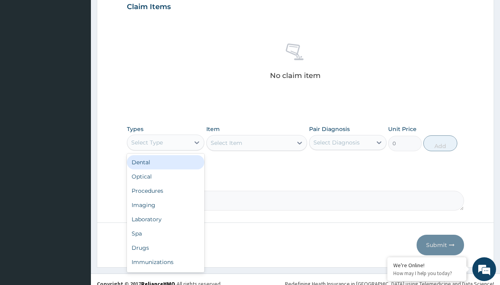
type input "procedures"
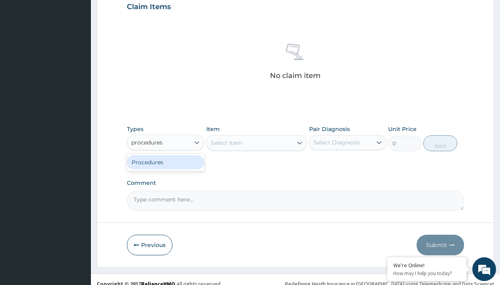
scroll to position [0, 0]
click at [166, 162] on div "Procedures" at bounding box center [165, 162] width 77 height 14
click at [226, 142] on div "Select Item" at bounding box center [256, 143] width 101 height 16
type input "service fee"
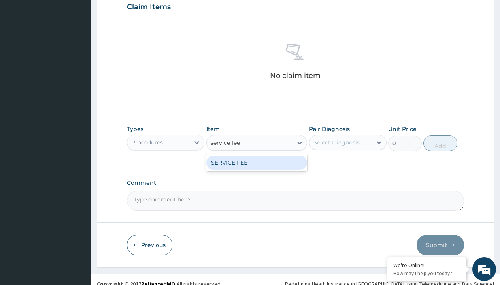
click at [257, 162] on div "SERVICE FEE" at bounding box center [256, 162] width 101 height 14
type input "100"
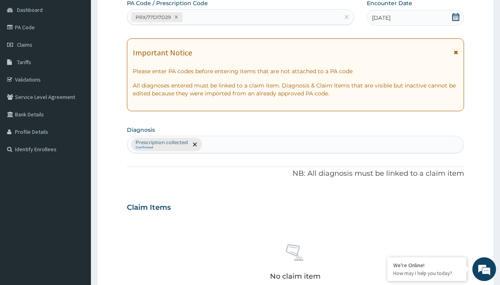
type input "prescription collected"
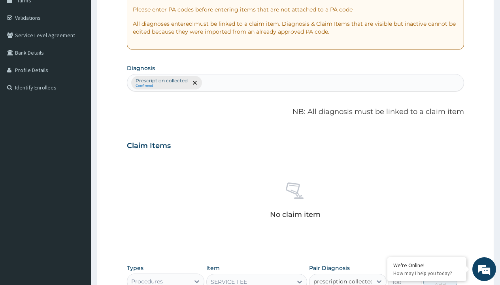
scroll to position [0, 0]
checkbox input "true"
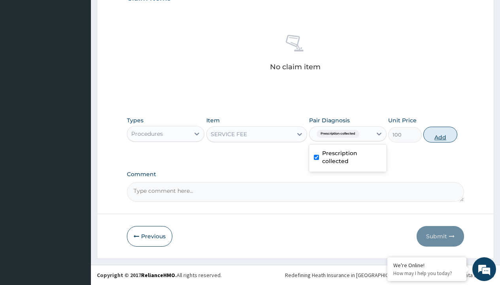
click at [440, 134] on button "Add" at bounding box center [440, 135] width 34 height 16
type input "0"
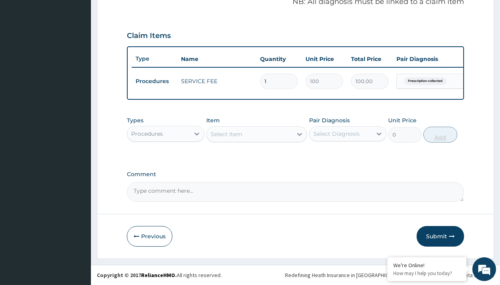
scroll to position [254, 0]
click at [147, 133] on div "Procedures" at bounding box center [147, 134] width 32 height 8
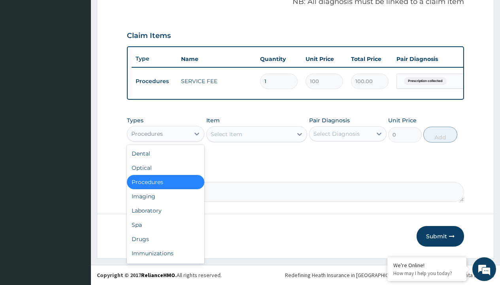
type input "drugs"
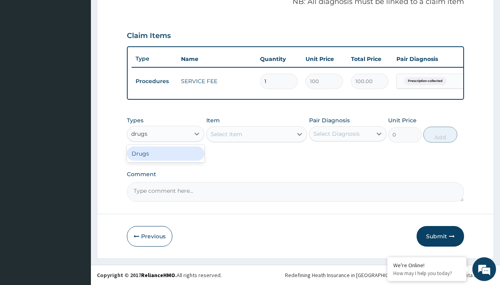
scroll to position [0, 0]
click at [166, 153] on div "Drugs" at bounding box center [165, 153] width 77 height 14
click at [226, 134] on div "Select Item" at bounding box center [227, 134] width 32 height 8
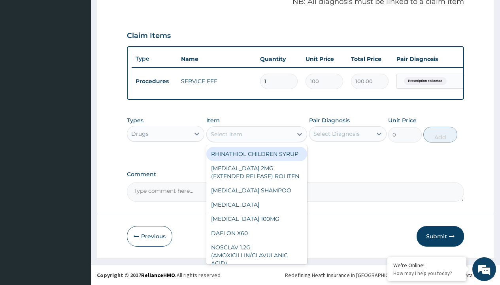
type input "[MEDICAL_DATA] 500mg capsule reichamox/sach"
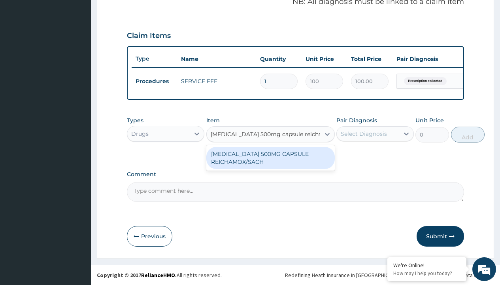
click at [270, 157] on div "[MEDICAL_DATA] 500MG CAPSULE REICHAMOX/SACH" at bounding box center [270, 158] width 128 height 22
type input "247.6999969482422"
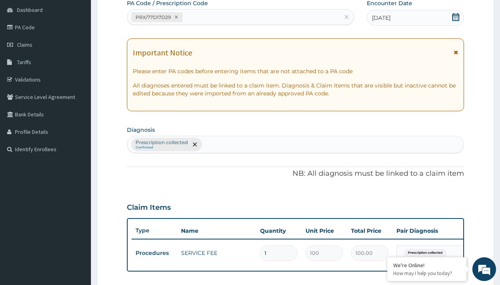
type input "prescription collected"
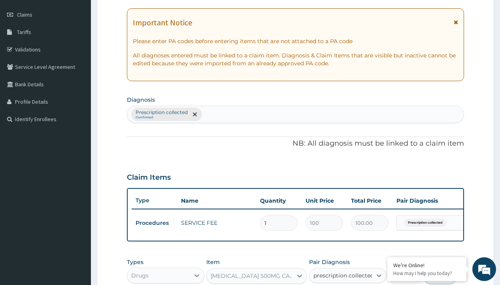
checkbox input "true"
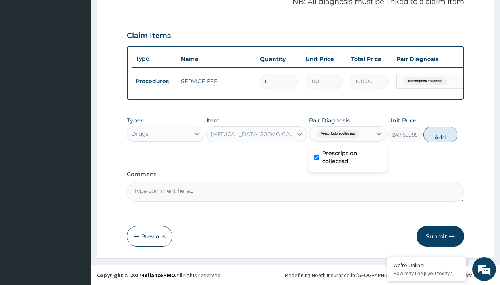
click at [440, 134] on button "Add" at bounding box center [440, 135] width 34 height 16
type input "0"
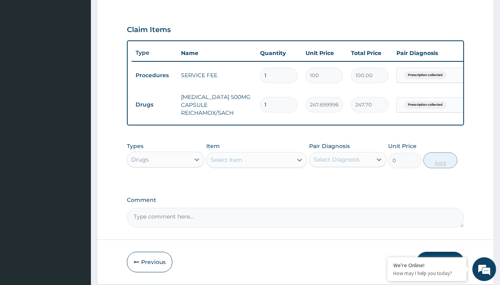
type input "20"
type input "4954.00"
type input "20"
click at [154, 104] on td "Drugs" at bounding box center [154, 104] width 45 height 15
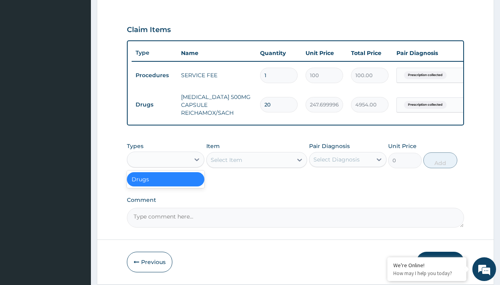
type input "drugs"
click at [166, 185] on div "Drugs" at bounding box center [165, 179] width 77 height 14
click at [226, 164] on div "Select Item" at bounding box center [227, 160] width 32 height 8
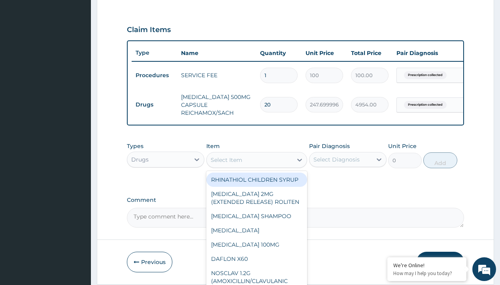
type input "[MEDICAL_DATA] 400mg x 10"
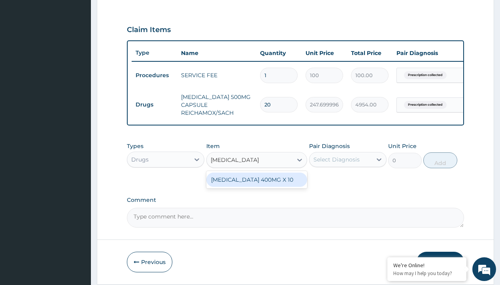
click at [257, 185] on div "[MEDICAL_DATA] 400MG X 10" at bounding box center [256, 179] width 101 height 14
type input "114"
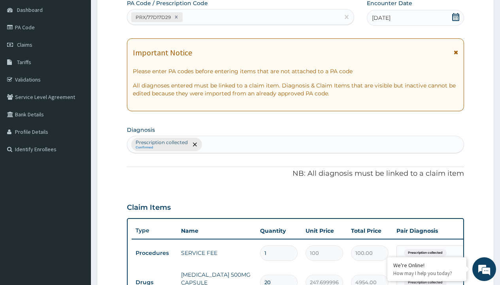
type input "prescription collected"
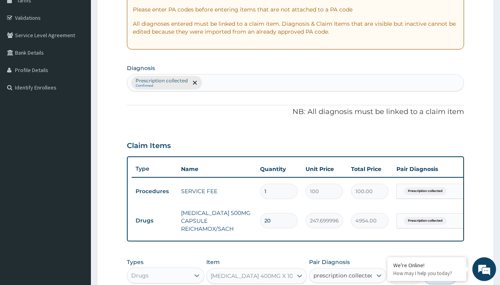
checkbox input "true"
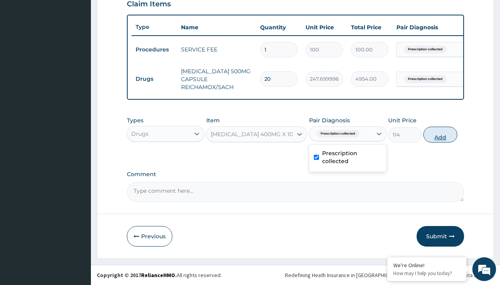
click at [440, 134] on button "Add" at bounding box center [440, 135] width 34 height 16
type input "0"
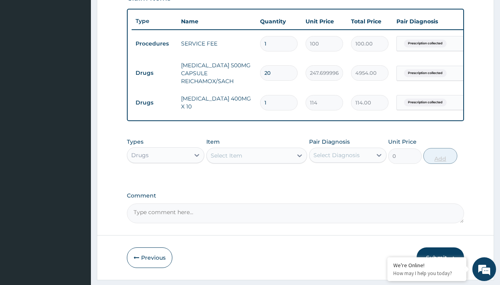
type input "10"
type input "1140.00"
type input "10"
click at [154, 73] on td "Drugs" at bounding box center [154, 73] width 45 height 15
type input "drugs"
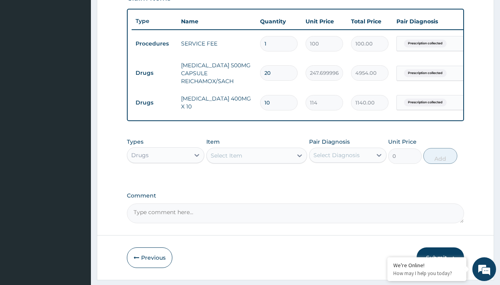
scroll to position [0, 0]
click at [166, 180] on div "Drugs" at bounding box center [165, 175] width 77 height 14
click at [226, 159] on div "Select Item" at bounding box center [227, 155] width 32 height 8
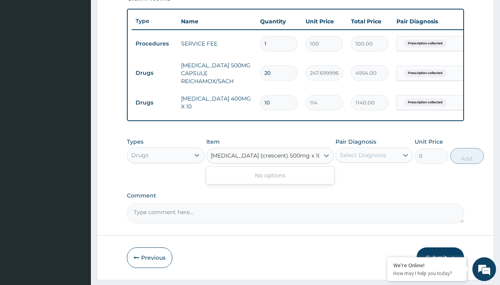
type input "[MEDICAL_DATA] (crescent) 500mg x 10 per tab"
click at [154, 73] on td "Drugs" at bounding box center [154, 73] width 45 height 15
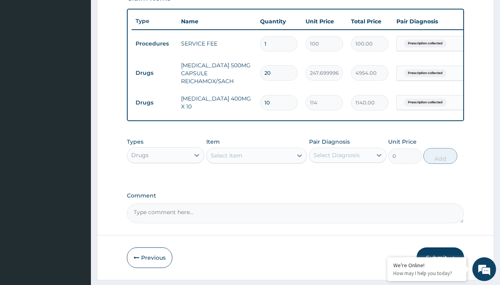
type input "drugs"
click at [166, 180] on div "Drugs" at bounding box center [165, 175] width 77 height 14
click at [226, 159] on div "Select Item" at bounding box center [227, 155] width 32 height 8
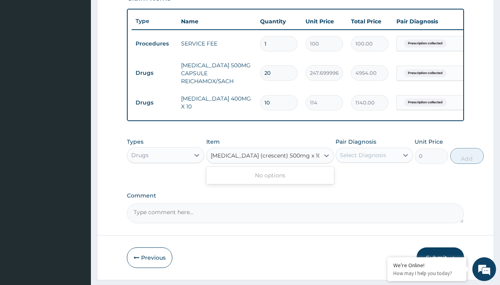
type input "[MEDICAL_DATA] (crescent) 500mg x 10 per tab"
click at [154, 73] on td "Drugs" at bounding box center [154, 73] width 45 height 15
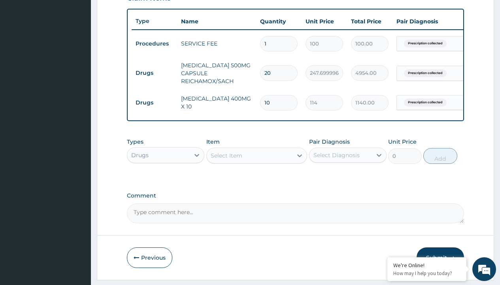
type input "drugs"
click at [166, 180] on div "Drugs" at bounding box center [165, 175] width 77 height 14
click at [226, 159] on div "Select Item" at bounding box center [227, 155] width 32 height 8
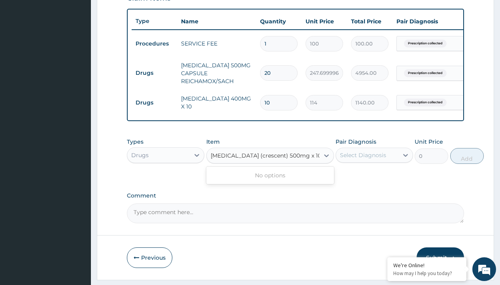
type input "[MEDICAL_DATA] (crescent) 500mg x 10 per tab"
click at [154, 73] on td "Drugs" at bounding box center [154, 73] width 45 height 15
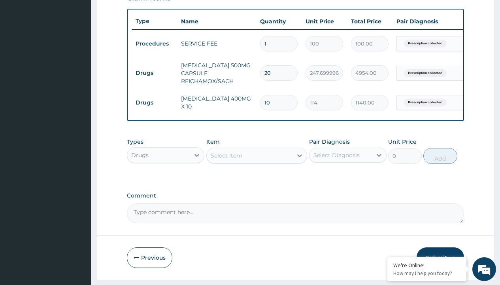
type input "drugs"
click at [166, 180] on div "Drugs" at bounding box center [165, 175] width 77 height 14
click at [226, 159] on div "Select Item" at bounding box center [227, 155] width 32 height 8
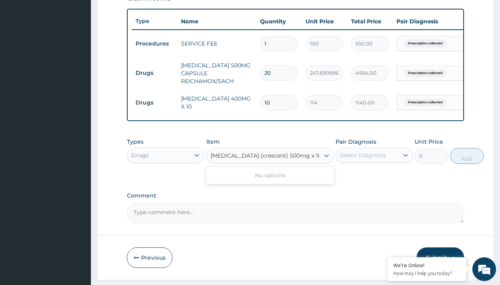
type input "[MEDICAL_DATA] (crescent) 500mg x 10 per tab"
click at [154, 73] on td "Drugs" at bounding box center [154, 73] width 45 height 15
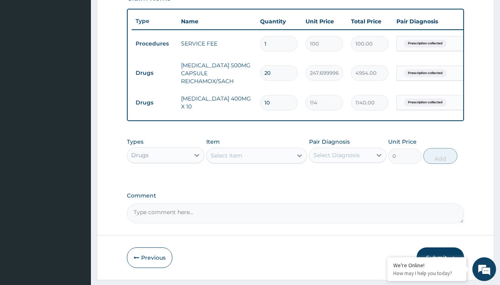
type input "drugs"
click at [166, 180] on div "Drugs" at bounding box center [165, 175] width 77 height 14
click at [226, 159] on div "Select Item" at bounding box center [227, 155] width 32 height 8
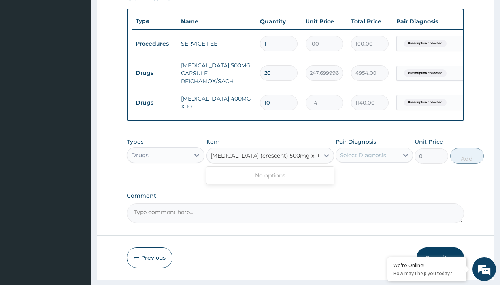
type input "[MEDICAL_DATA] (crescent) 500mg x 10 per tab"
click at [154, 73] on td "Drugs" at bounding box center [154, 73] width 45 height 15
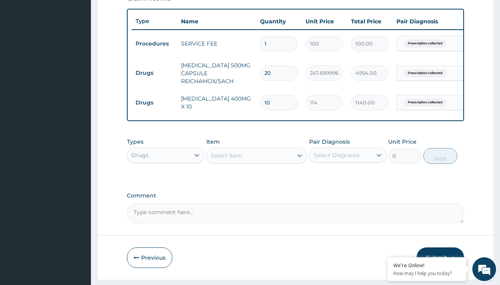
type input "drugs"
click at [166, 180] on div "Drugs" at bounding box center [165, 175] width 77 height 14
click at [226, 159] on div "Select Item" at bounding box center [227, 155] width 32 height 8
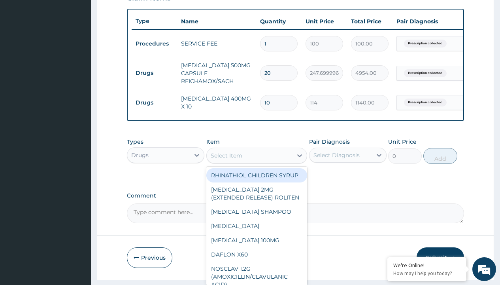
type input "vitamin c tab 100mg x 100"
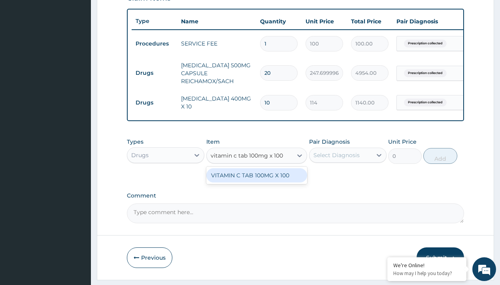
click at [257, 181] on div "VITAMIN C TAB 100MG X 100" at bounding box center [256, 175] width 101 height 14
type input "12"
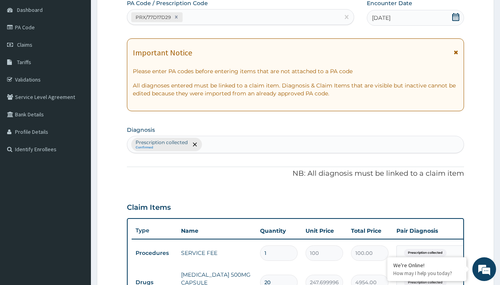
type input "prescription collected"
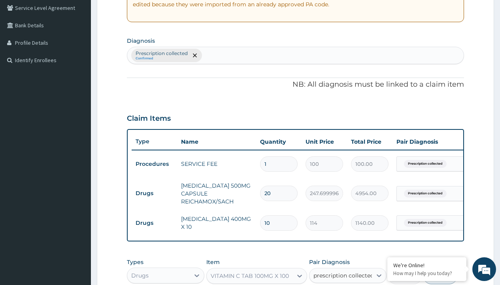
scroll to position [0, 0]
checkbox input "true"
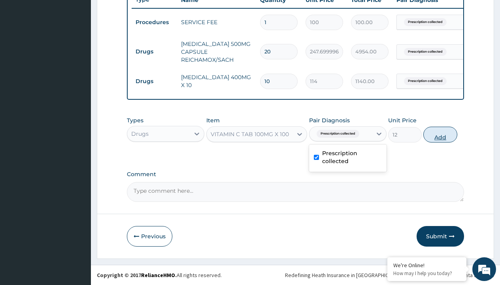
click at [440, 134] on button "Add" at bounding box center [440, 135] width 34 height 16
type input "0"
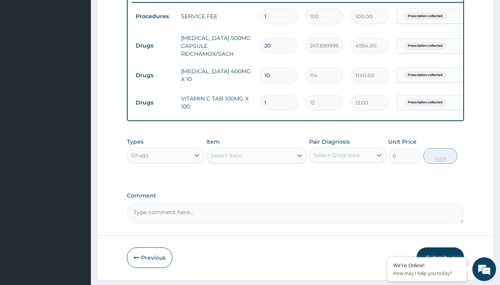
type input "100"
type input "1200.00"
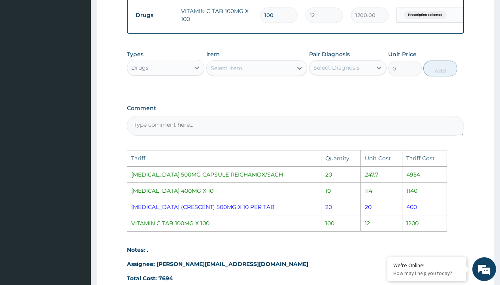
scroll to position [401, 0]
type input "100"
click at [234, 72] on div "Select Item" at bounding box center [227, 68] width 32 height 8
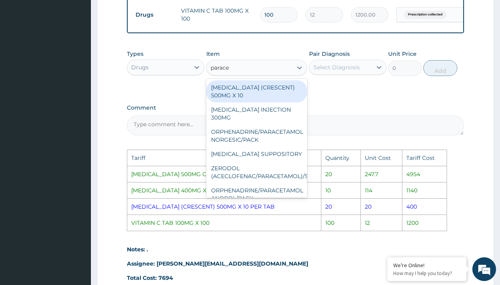
type input "paracet"
click at [274, 102] on div "[MEDICAL_DATA] (CRESCENT) 500MG X 10" at bounding box center [256, 91] width 101 height 22
type input "200"
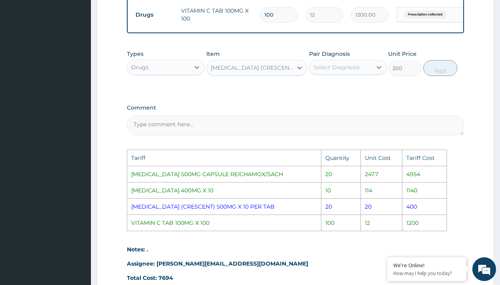
click at [336, 74] on div "Select Diagnosis" at bounding box center [341, 67] width 62 height 13
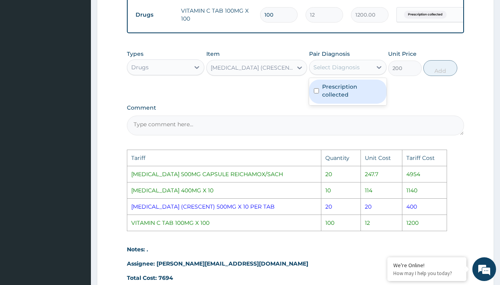
click at [348, 94] on label "Prescription collected" at bounding box center [352, 91] width 60 height 16
checkbox input "true"
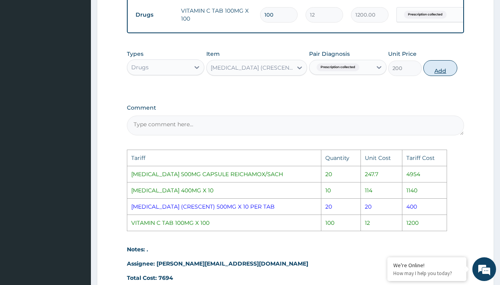
click at [440, 74] on button "Add" at bounding box center [440, 68] width 34 height 16
type input "0"
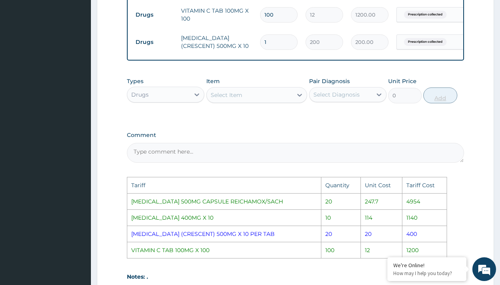
type input "0.00"
type input "2"
type input "400.00"
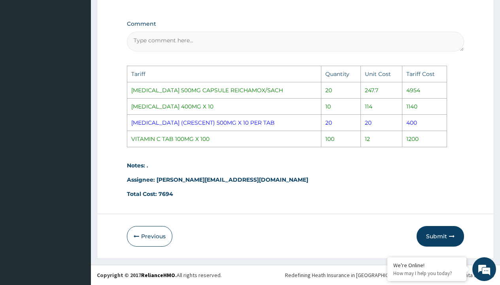
scroll to position [518, 0]
type input "2"
click at [449, 237] on icon "button" at bounding box center [452, 236] width 6 height 6
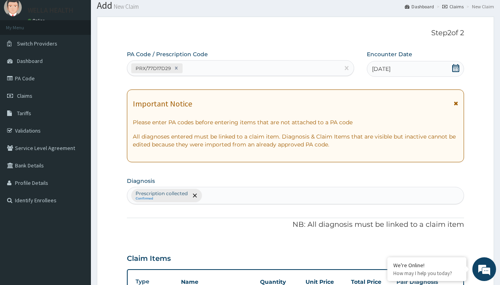
scroll to position [367, 0]
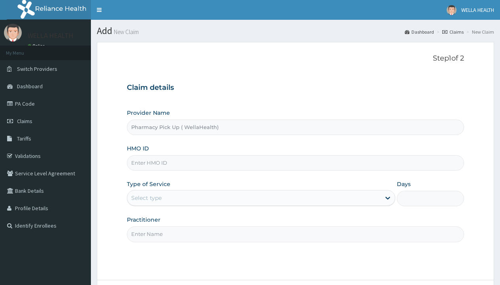
type input "Pharmacy Pick Up ( WellaHealth)"
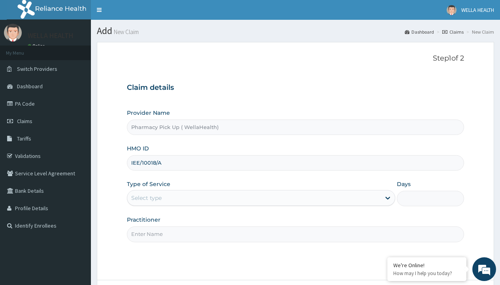
type input "IEE/10018/A"
type input "WellaHealth"
click at [146, 198] on div "Select type" at bounding box center [146, 198] width 30 height 8
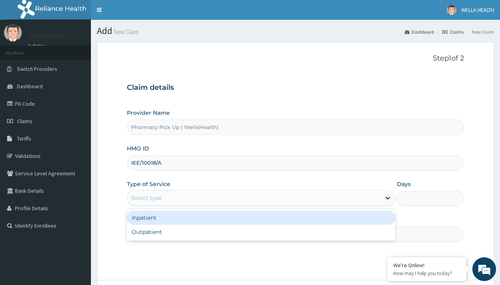
click at [261, 232] on div "Outpatient" at bounding box center [261, 232] width 268 height 14
type input "1"
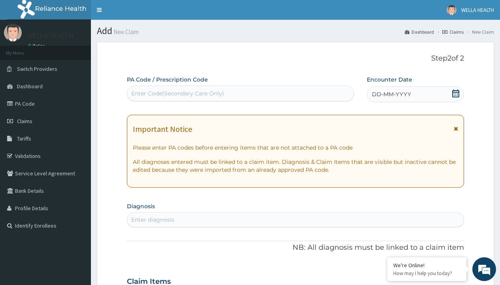
scroll to position [66, 0]
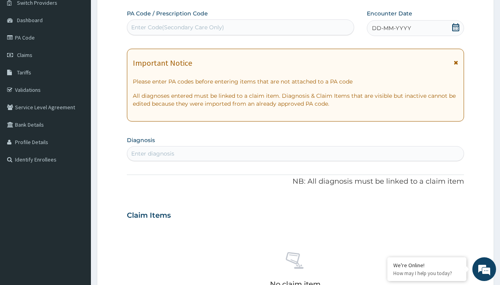
click at [391, 28] on span "DD-MM-YYYY" at bounding box center [391, 28] width 39 height 8
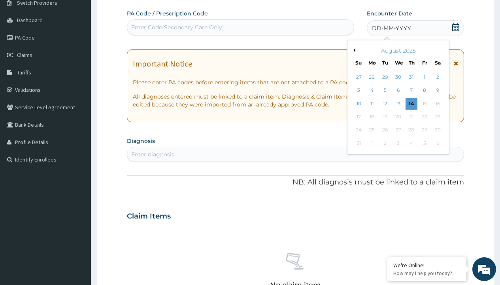
scroll to position [0, 0]
click at [353, 50] on button "Previous Month" at bounding box center [353, 50] width 4 height 4
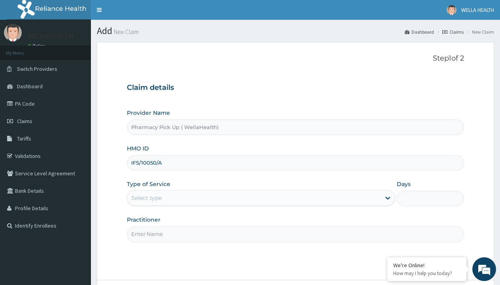
type input "IFS/10050/A"
type input "WellaHealth"
click at [146, 198] on div "Select type" at bounding box center [146, 198] width 30 height 8
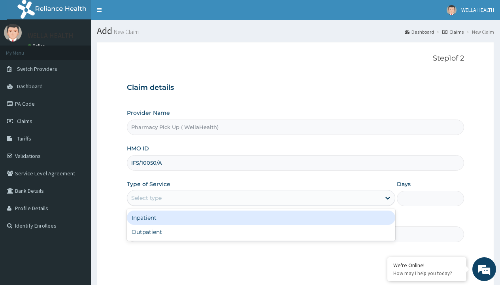
click at [261, 232] on div "Outpatient" at bounding box center [261, 232] width 268 height 14
type input "1"
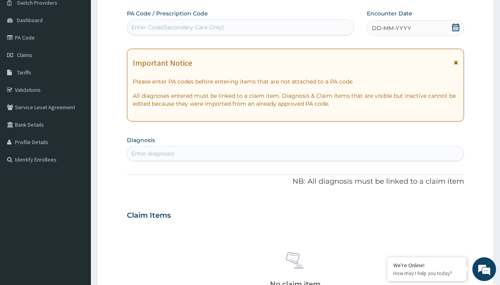
click at [391, 28] on span "DD-MM-YYYY" at bounding box center [391, 28] width 39 height 8
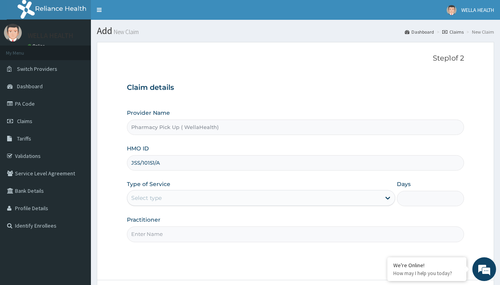
type input "JSS/10151/A"
type input "WellaHealth"
click at [146, 198] on div "Select type" at bounding box center [146, 198] width 30 height 8
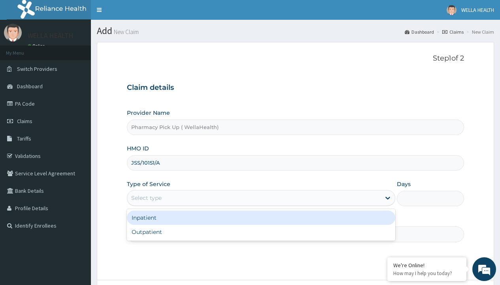
click at [261, 232] on div "Outpatient" at bounding box center [261, 232] width 268 height 14
type input "1"
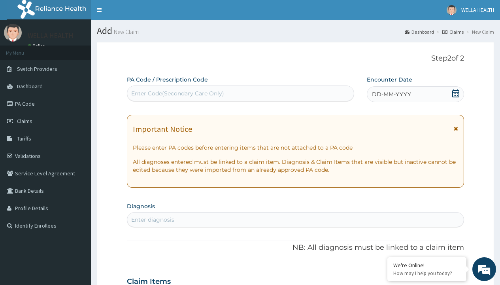
scroll to position [66, 0]
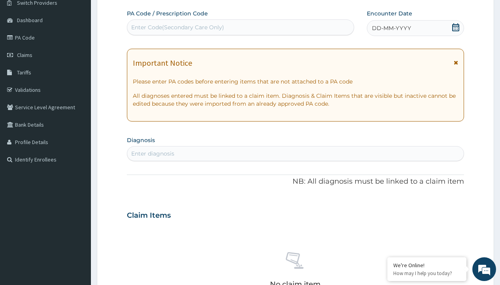
click at [391, 28] on span "DD-MM-YYYY" at bounding box center [391, 28] width 39 height 8
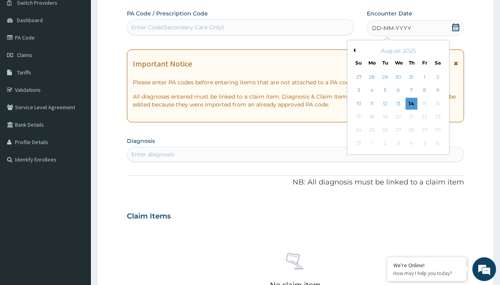
scroll to position [0, 0]
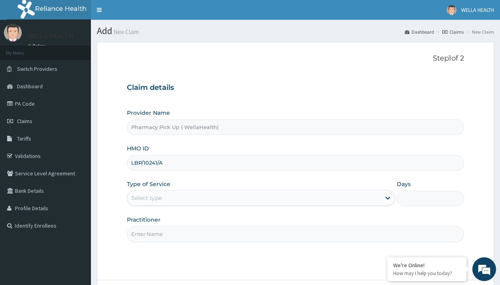
type input "LBP/10241/A"
type input "WellaHealth"
click at [146, 198] on div "Select type" at bounding box center [146, 198] width 30 height 8
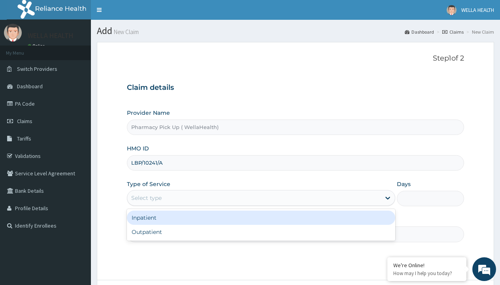
click at [261, 232] on div "Outpatient" at bounding box center [261, 232] width 268 height 14
type input "1"
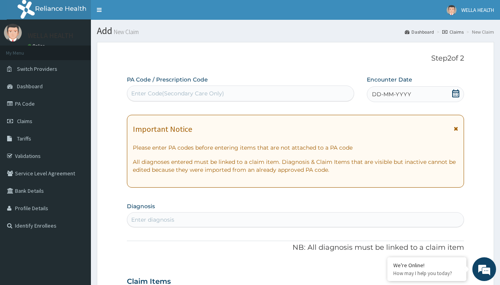
scroll to position [66, 0]
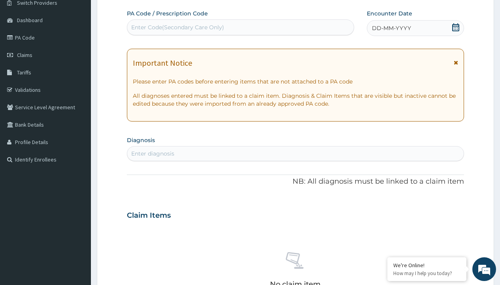
click at [391, 28] on span "DD-MM-YYYY" at bounding box center [391, 28] width 39 height 8
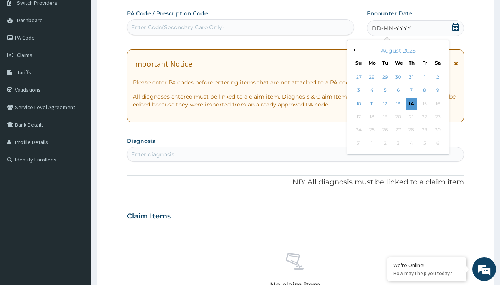
click at [353, 50] on button "Previous Month" at bounding box center [353, 50] width 4 height 4
click at [385, 117] on div "22" at bounding box center [385, 117] width 12 height 12
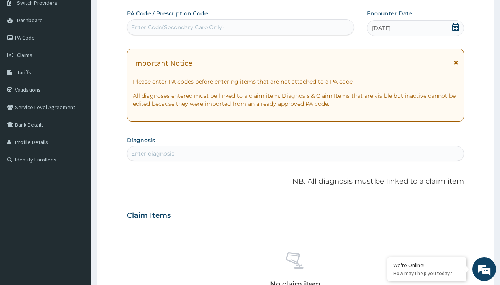
click at [177, 27] on div "Enter Code(Secondary Care Only)" at bounding box center [177, 27] width 93 height 8
type input "PRX/6A1195D5"
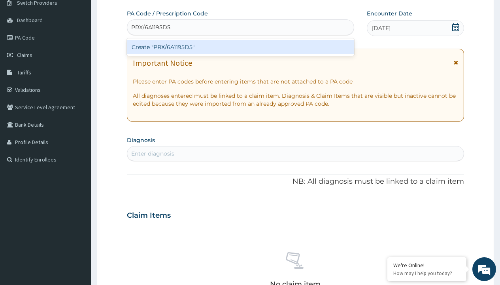
click at [240, 47] on div "Create "PRX/6A1195D5"" at bounding box center [240, 47] width 227 height 14
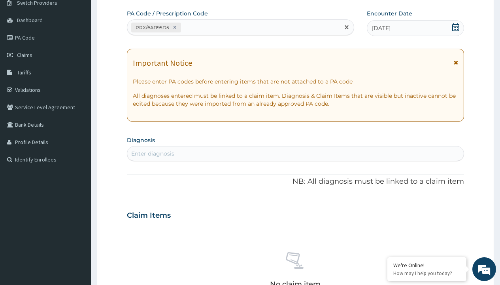
click at [153, 153] on div "Enter diagnosis" at bounding box center [152, 153] width 43 height 8
type input "prescription collected"
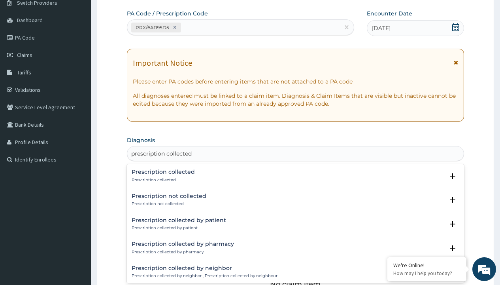
click at [162, 179] on p "Prescription collected" at bounding box center [163, 180] width 63 height 6
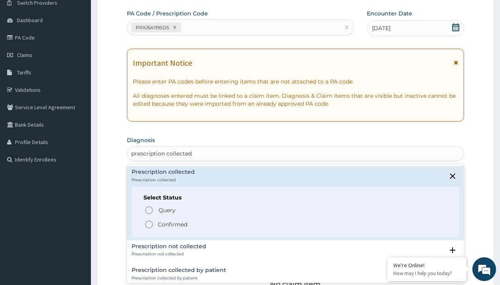
click at [172, 224] on p "Confirmed" at bounding box center [173, 224] width 30 height 8
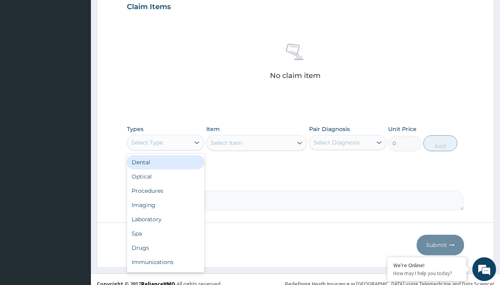
type input "procedures"
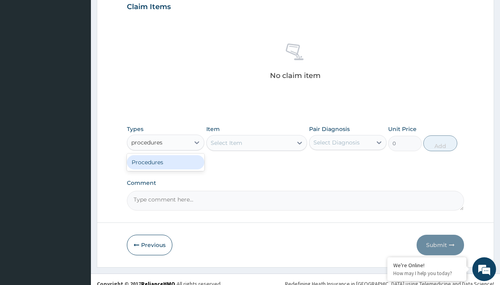
click at [166, 162] on div "Procedures" at bounding box center [165, 162] width 77 height 14
click at [226, 142] on div "Select Item" at bounding box center [227, 143] width 32 height 8
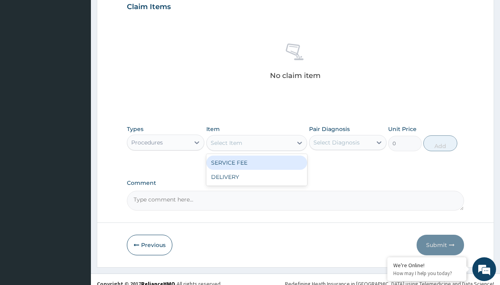
type input "service fee"
click at [257, 162] on div "SERVICE FEE" at bounding box center [256, 162] width 101 height 14
type input "100"
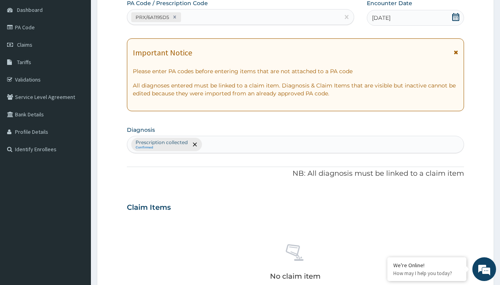
type input "prescription collected"
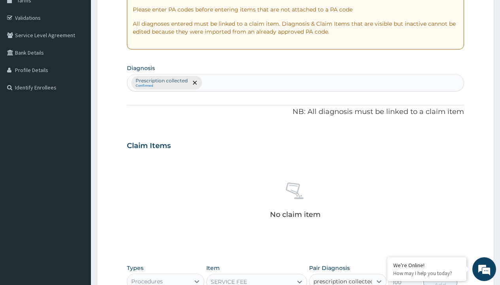
checkbox input "true"
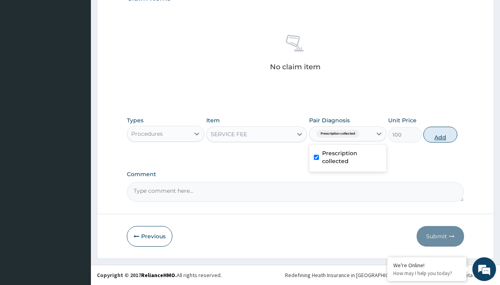
click at [440, 134] on button "Add" at bounding box center [440, 135] width 34 height 16
type input "0"
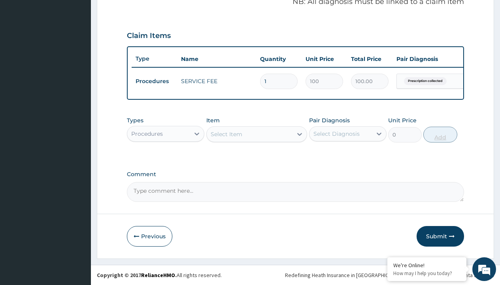
scroll to position [254, 0]
click at [147, 133] on div "Procedures" at bounding box center [147, 134] width 32 height 8
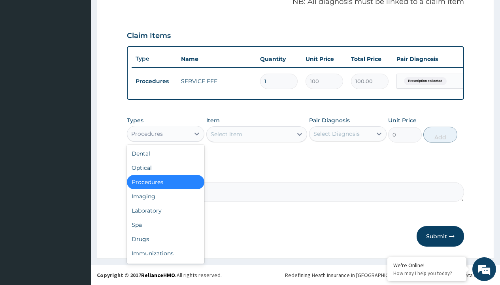
type input "drugs"
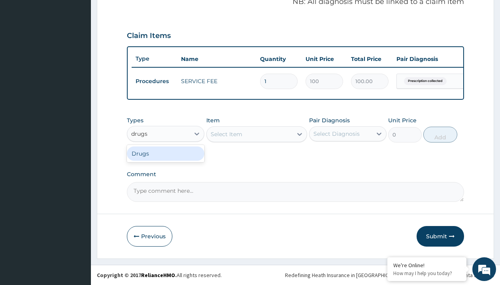
click at [166, 153] on div "Drugs" at bounding box center [165, 153] width 77 height 14
click at [226, 134] on div "Select Item" at bounding box center [227, 134] width 32 height 8
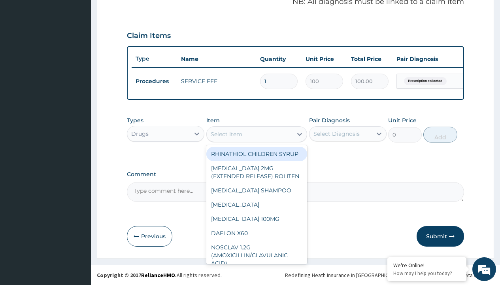
type input "[MEDICAL_DATA] turbohaler 160/4.5mcg"
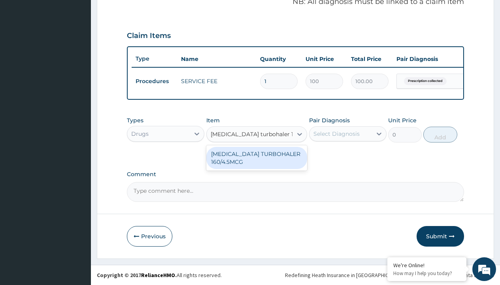
click at [257, 157] on div "[MEDICAL_DATA] TURBOHALER 160/4.5MCG" at bounding box center [256, 158] width 101 height 22
type input "46265"
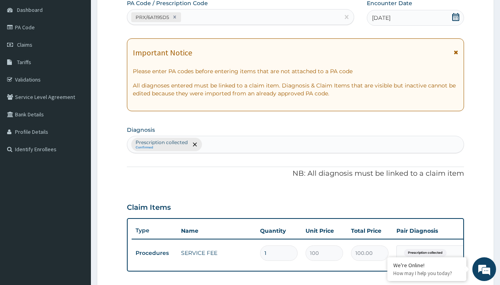
type input "prescription collected"
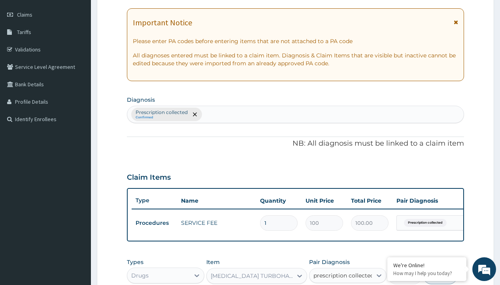
checkbox input "true"
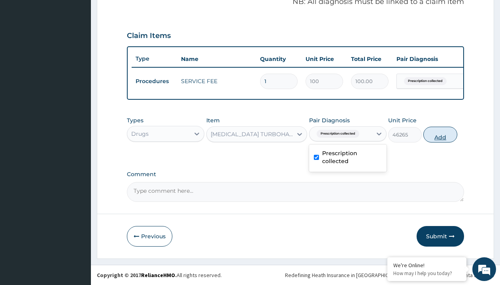
click at [440, 134] on button "Add" at bounding box center [440, 135] width 34 height 16
type input "0"
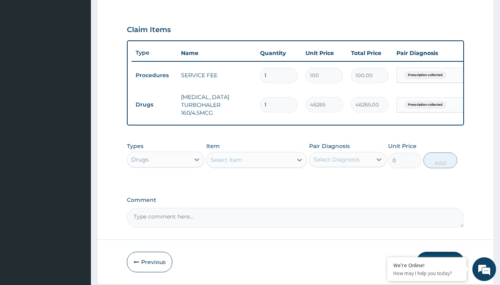
click at [154, 104] on td "Drugs" at bounding box center [154, 104] width 45 height 15
type input "procedures"
click at [166, 185] on div "Procedures" at bounding box center [165, 179] width 77 height 14
click at [226, 164] on div "Select Item" at bounding box center [227, 160] width 32 height 8
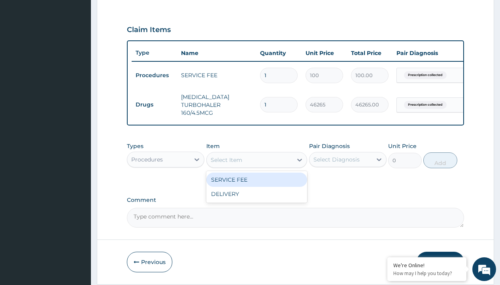
type input "delivery"
click at [257, 185] on div "DELIVERY" at bounding box center [256, 179] width 101 height 14
type input "2000"
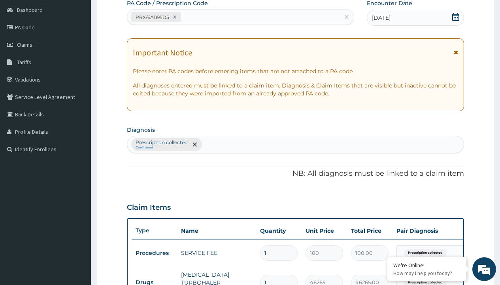
type input "prescription collected"
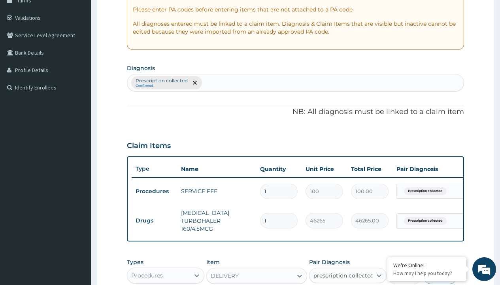
checkbox input "true"
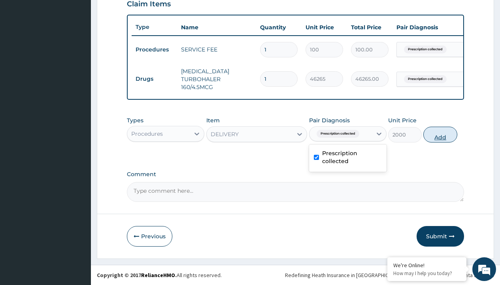
click at [440, 134] on button "Add" at bounding box center [440, 135] width 34 height 16
type input "0"
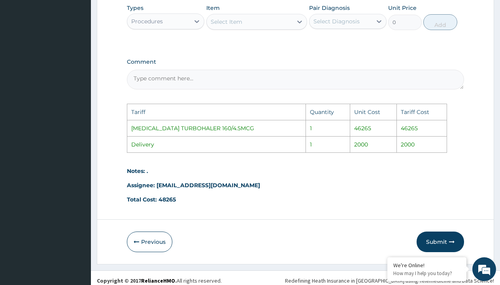
scroll to position [431, 0]
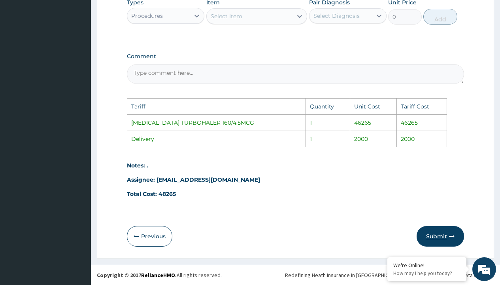
click at [440, 229] on button "Submit" at bounding box center [440, 236] width 47 height 21
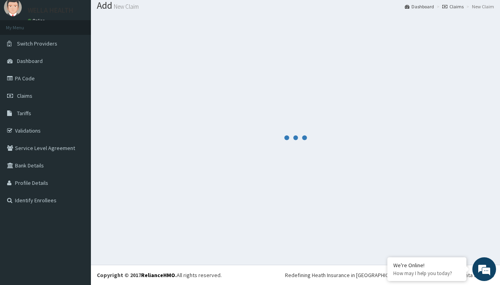
scroll to position [313, 0]
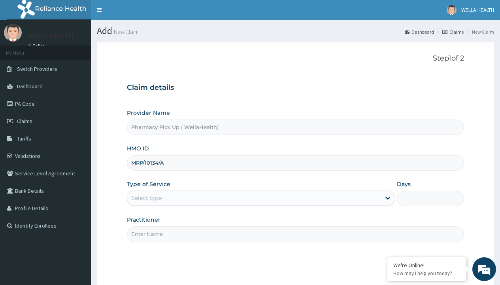
type input "MRP/10134/A"
type input "WellaHealth"
click at [146, 198] on div "Select type" at bounding box center [146, 198] width 30 height 8
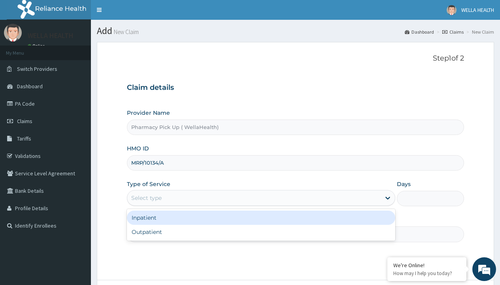
click at [261, 232] on div "Outpatient" at bounding box center [261, 232] width 268 height 14
type input "1"
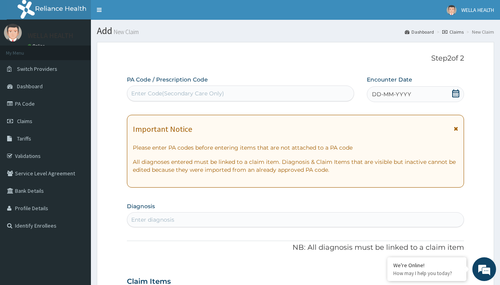
scroll to position [66, 0]
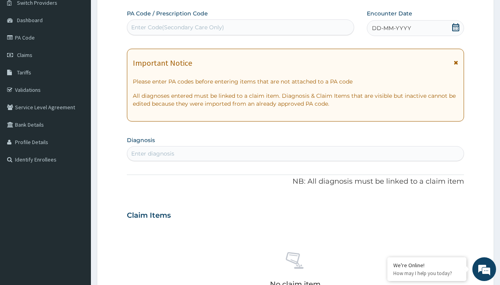
click at [391, 28] on span "DD-MM-YYYY" at bounding box center [391, 28] width 39 height 8
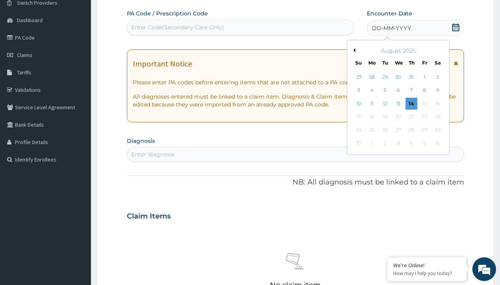
click at [353, 50] on button "Previous Month" at bounding box center [353, 50] width 4 height 4
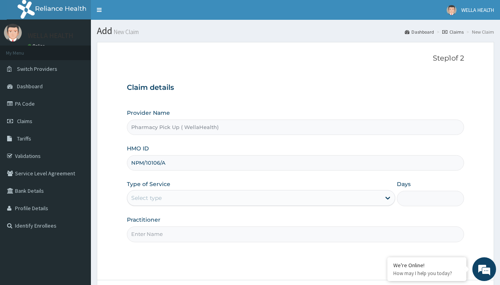
type input "NPM/10106/A"
type input "WellaHealth"
type input "NUS/10001/B"
type input "WellaHealth"
type input "REL/10605/C"
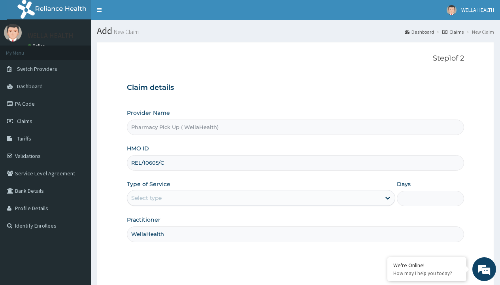
type input "WellaHealth"
click at [146, 198] on div "Select type" at bounding box center [146, 198] width 30 height 8
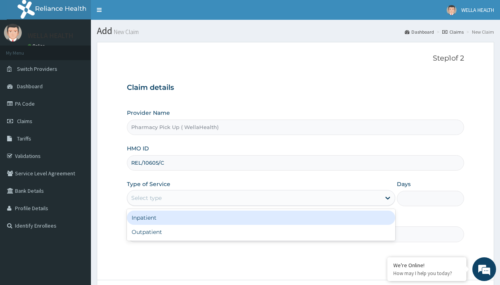
click at [261, 232] on div "Outpatient" at bounding box center [261, 232] width 268 height 14
type input "1"
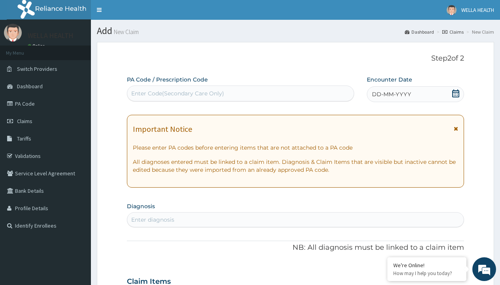
scroll to position [66, 0]
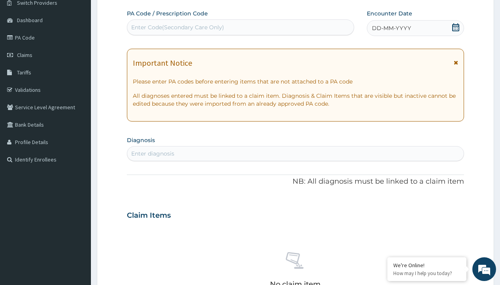
click at [391, 28] on span "DD-MM-YYYY" at bounding box center [391, 28] width 39 height 8
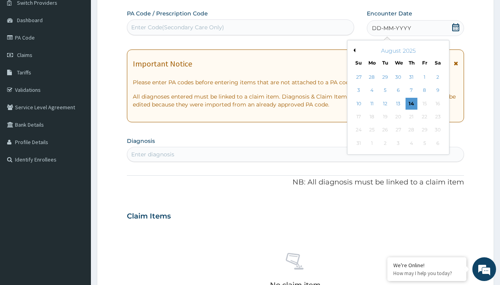
click at [353, 50] on button "Previous Month" at bounding box center [353, 50] width 4 height 4
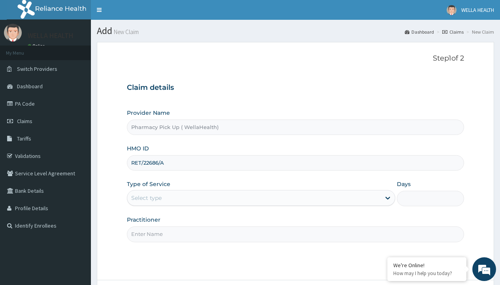
type input "RET/22686/A"
type input "WellaHealth"
click at [146, 198] on div "Select type" at bounding box center [146, 198] width 30 height 8
type input "SBG/10200/B"
type input "WellaHealth"
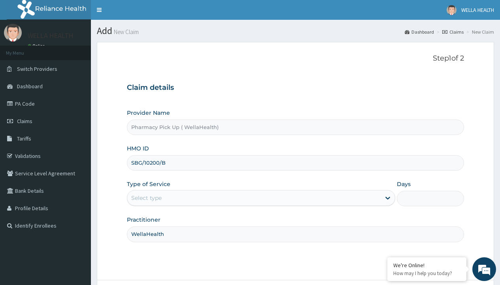
click at [146, 198] on div "Select type" at bounding box center [146, 198] width 30 height 8
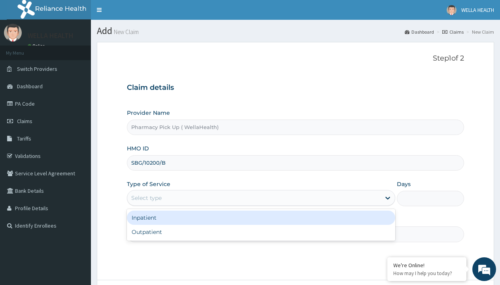
click at [261, 232] on div "Outpatient" at bounding box center [261, 232] width 268 height 14
type input "1"
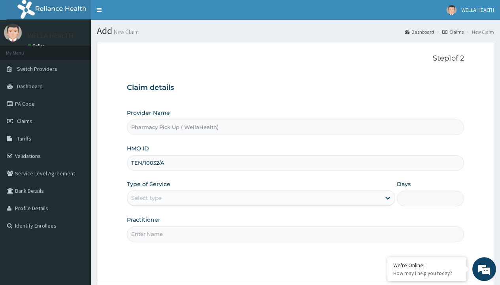
type input "TEN/10032/A"
type input "WellaHealth"
click at [146, 198] on div "Select type" at bounding box center [146, 198] width 30 height 8
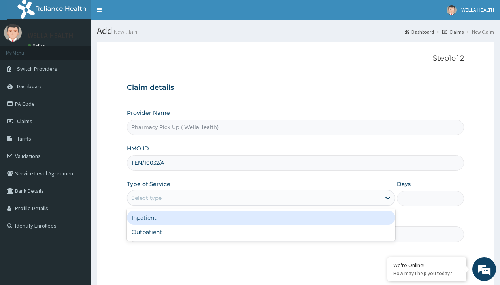
click at [261, 232] on div "Outpatient" at bounding box center [261, 232] width 268 height 14
type input "1"
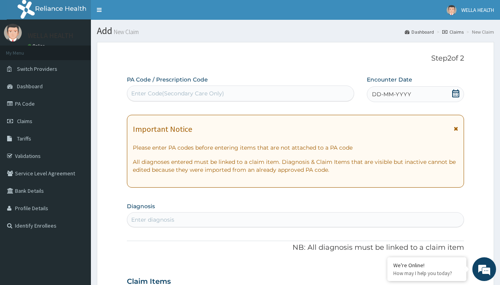
scroll to position [66, 0]
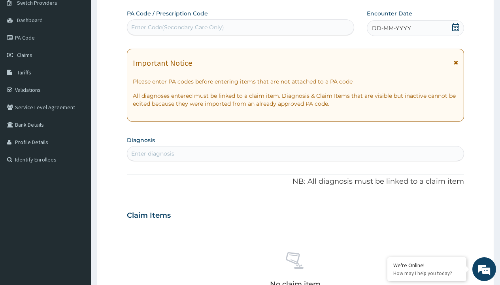
click at [391, 28] on span "DD-MM-YYYY" at bounding box center [391, 28] width 39 height 8
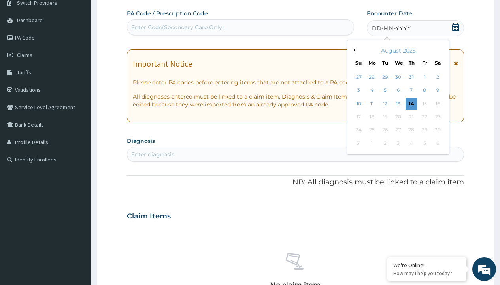
click at [353, 50] on button "Previous Month" at bounding box center [353, 50] width 4 height 4
click at [385, 117] on div "22" at bounding box center [385, 117] width 12 height 12
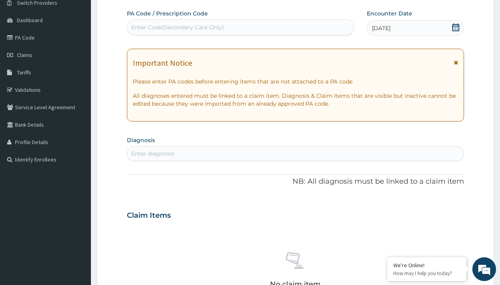
click at [153, 153] on div "Enter diagnosis" at bounding box center [152, 153] width 43 height 8
type input "prescription collected"
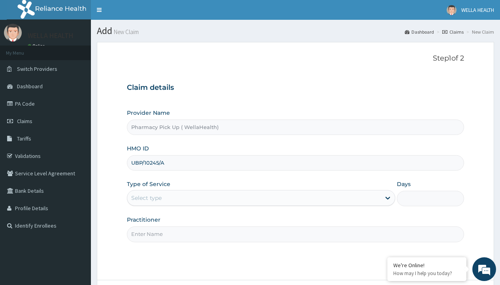
type input "UBP/10245/A"
type input "WellaHealth"
click at [146, 198] on div "Select type" at bounding box center [146, 198] width 30 height 8
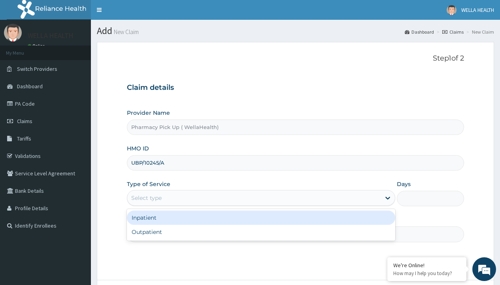
click at [261, 232] on div "Outpatient" at bounding box center [261, 232] width 268 height 14
type input "1"
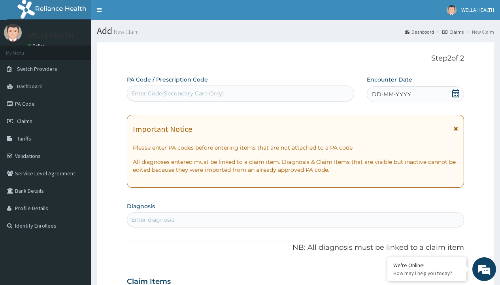
scroll to position [66, 0]
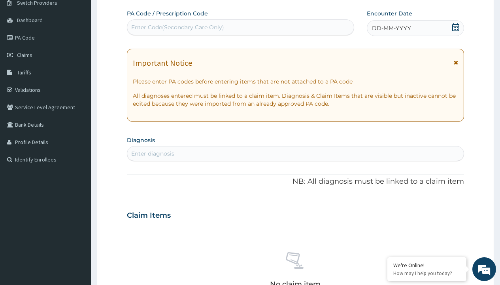
click at [391, 28] on span "DD-MM-YYYY" at bounding box center [391, 28] width 39 height 8
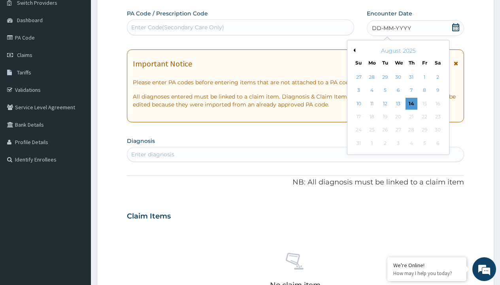
scroll to position [0, 0]
